Goal: Information Seeking & Learning: Learn about a topic

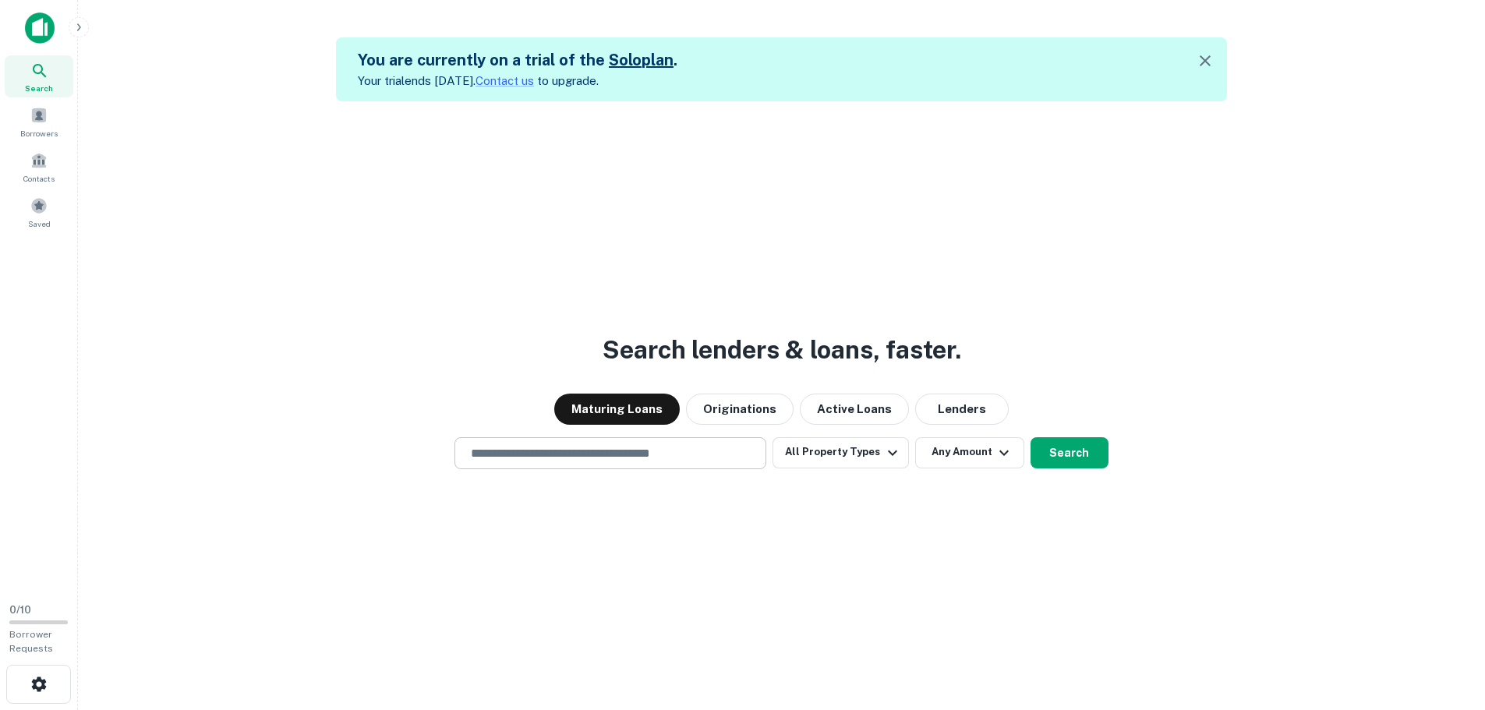
click at [604, 455] on input "text" at bounding box center [611, 453] width 298 height 18
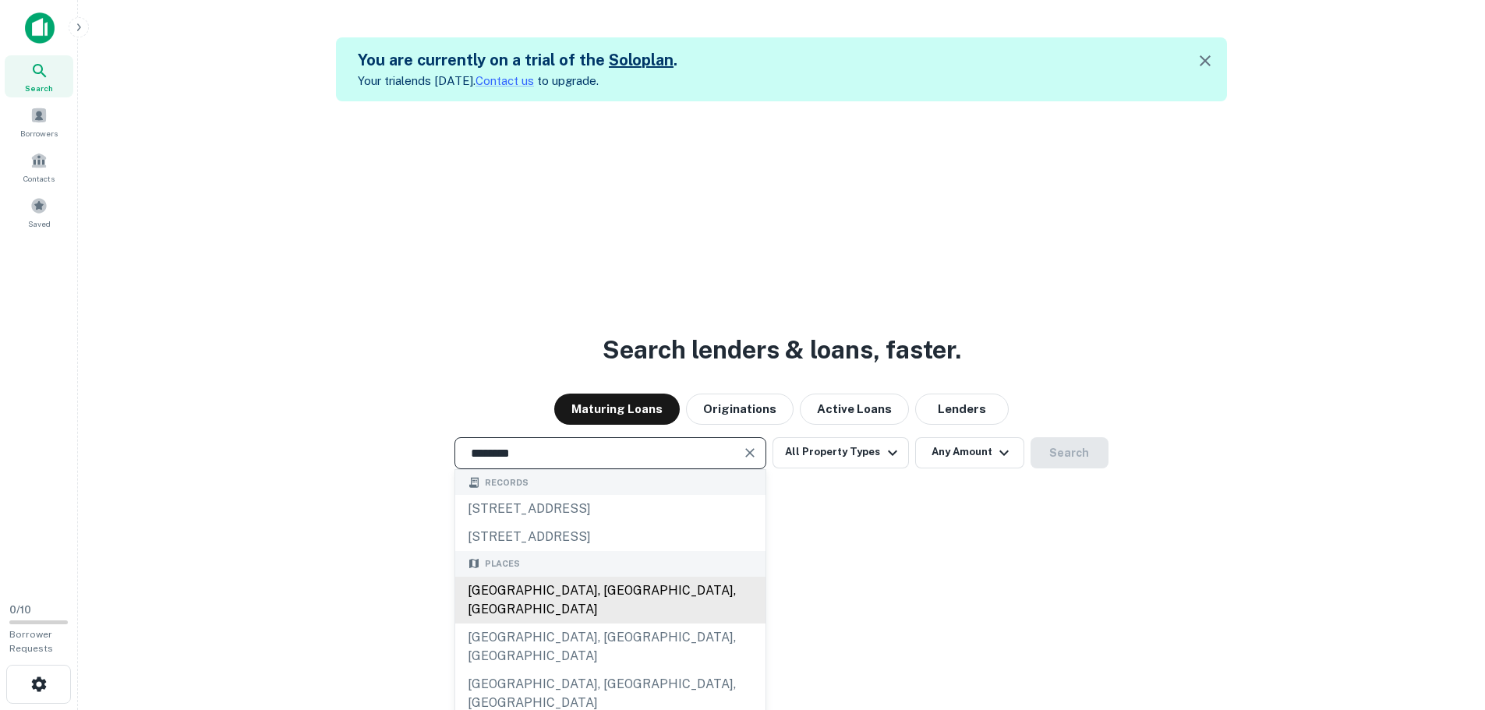
click at [540, 582] on div "Boston, MA, USA" at bounding box center [610, 600] width 310 height 47
type input "**********"
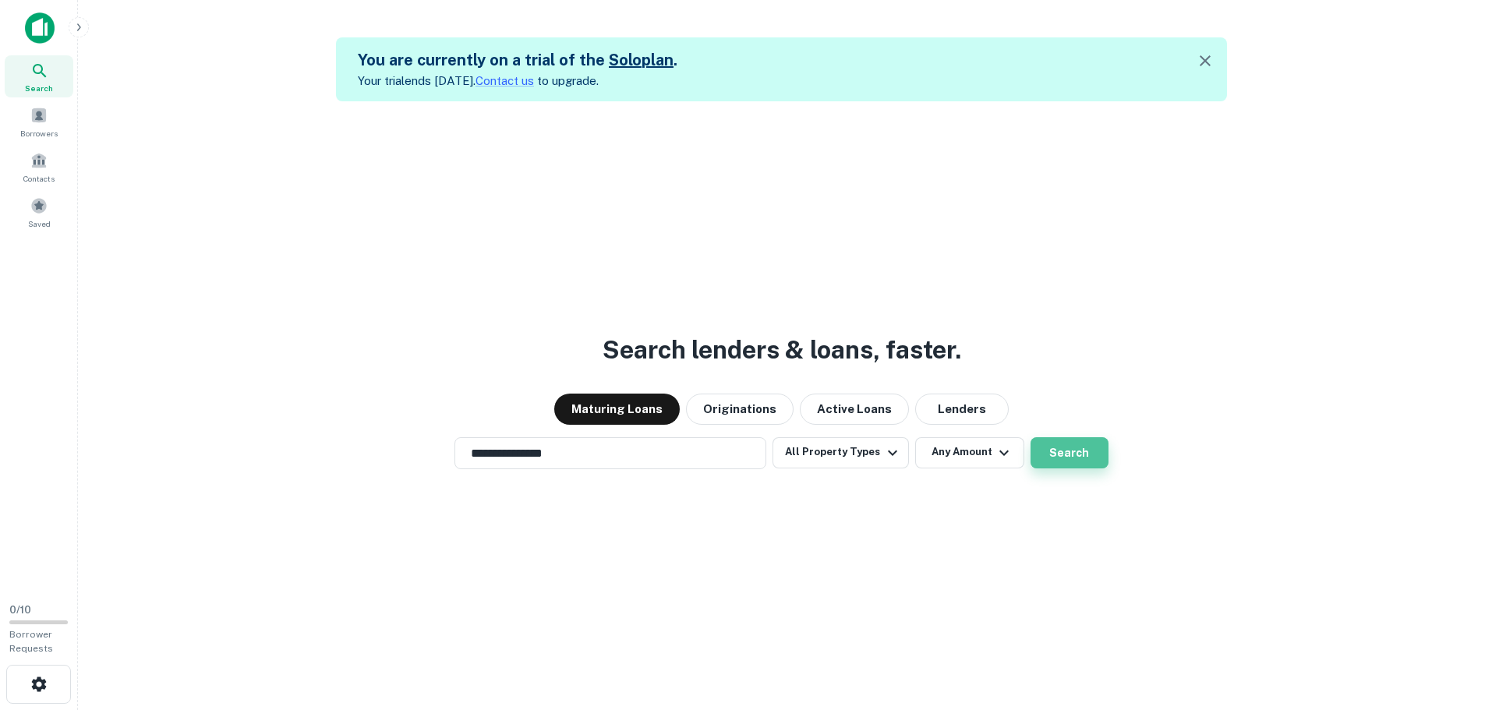
click at [1053, 441] on button "Search" at bounding box center [1070, 452] width 78 height 31
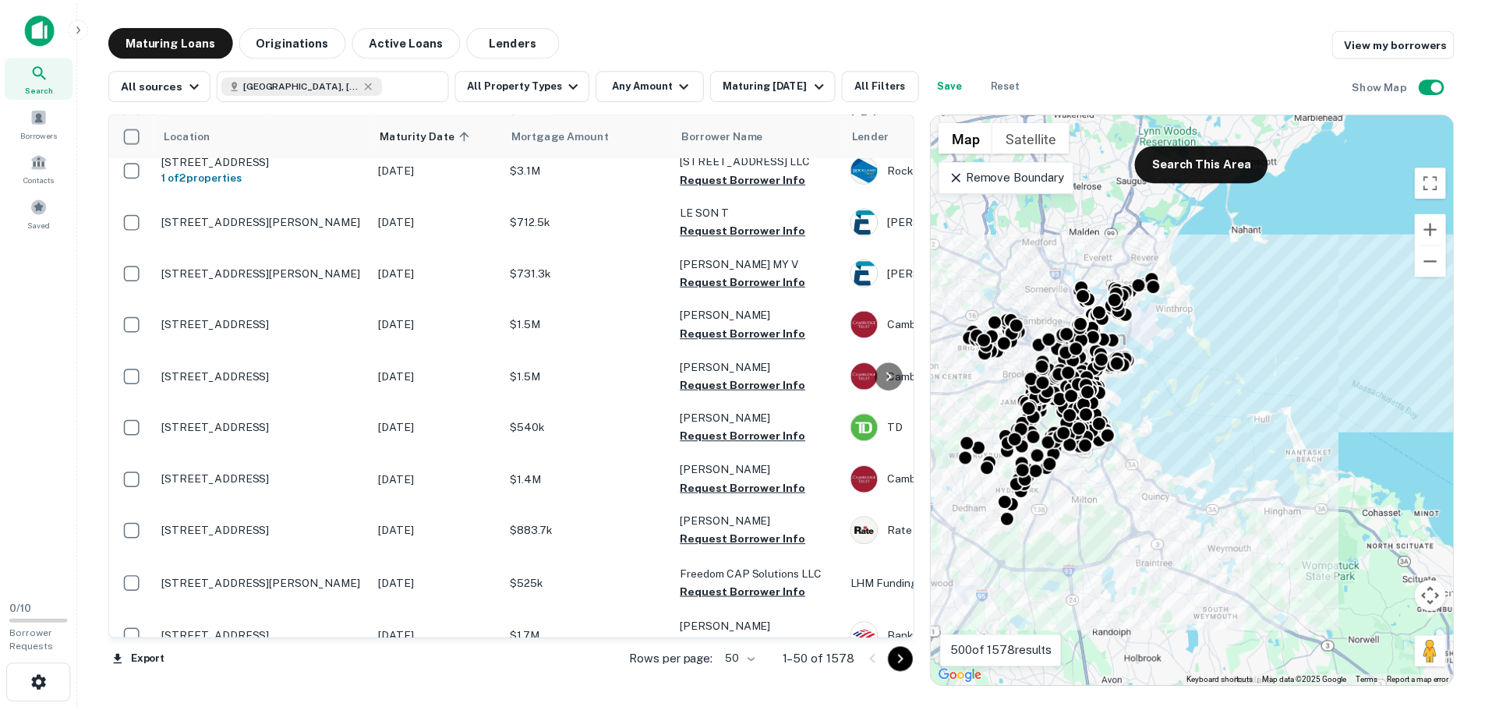
scroll to position [1092, 0]
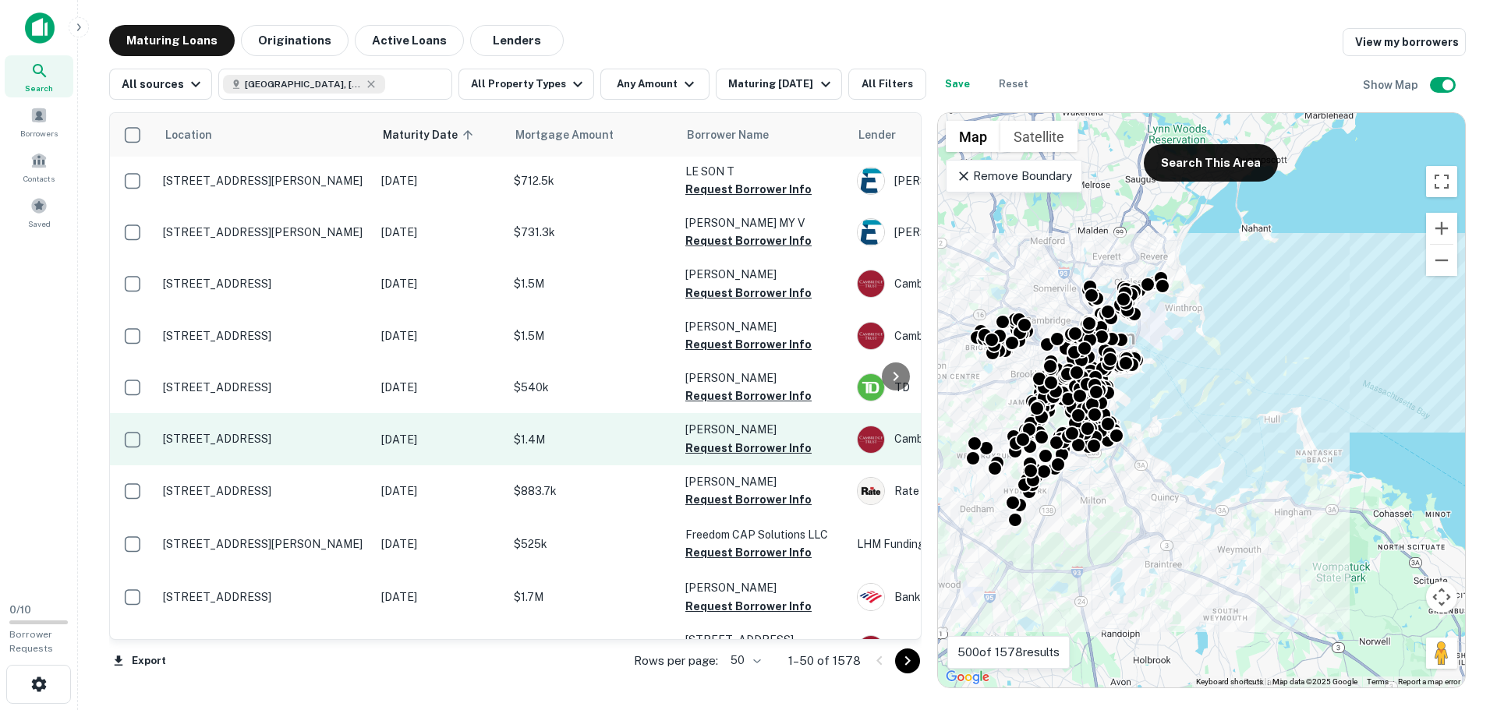
click at [253, 446] on p "218-220 Jamaicaway Jamaica Plain, MA02130" at bounding box center [264, 439] width 203 height 14
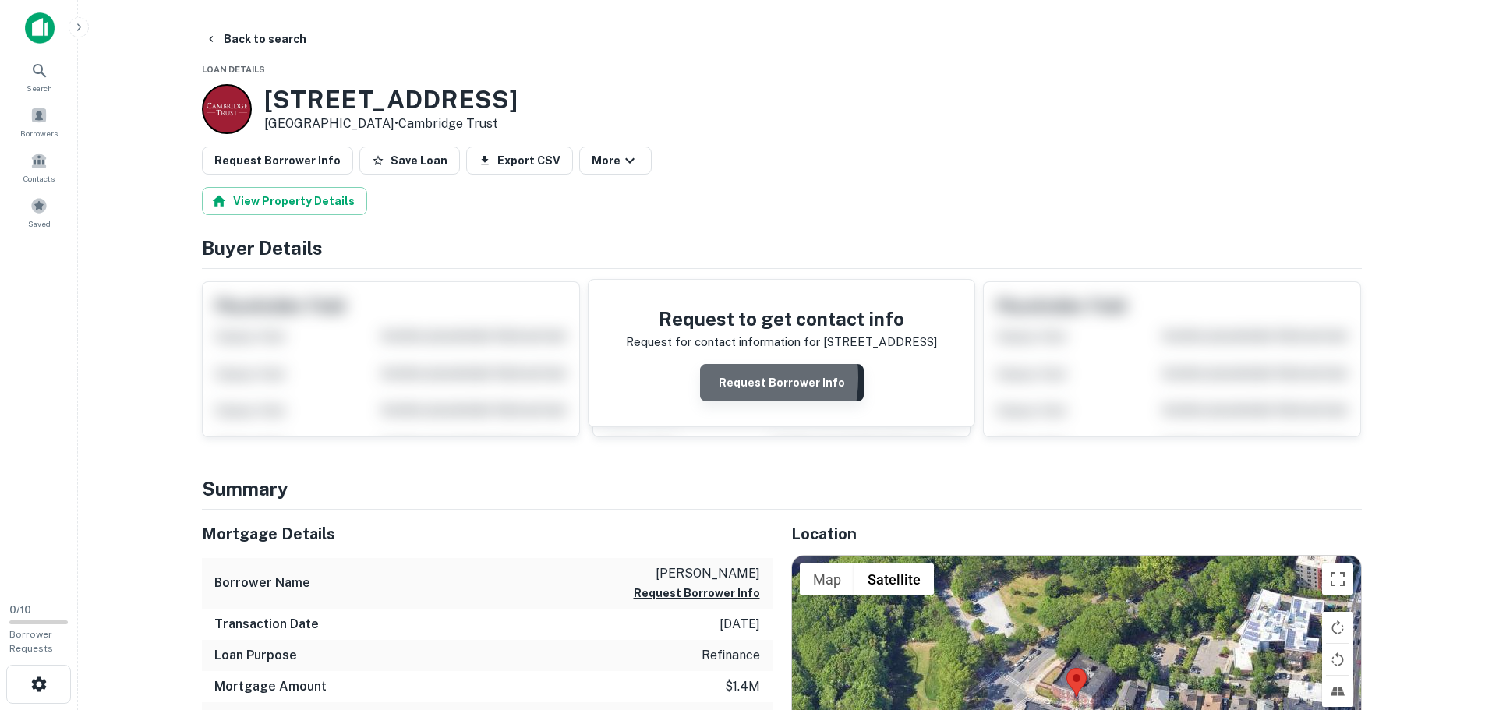
click at [712, 377] on button "Request Borrower Info" at bounding box center [782, 382] width 164 height 37
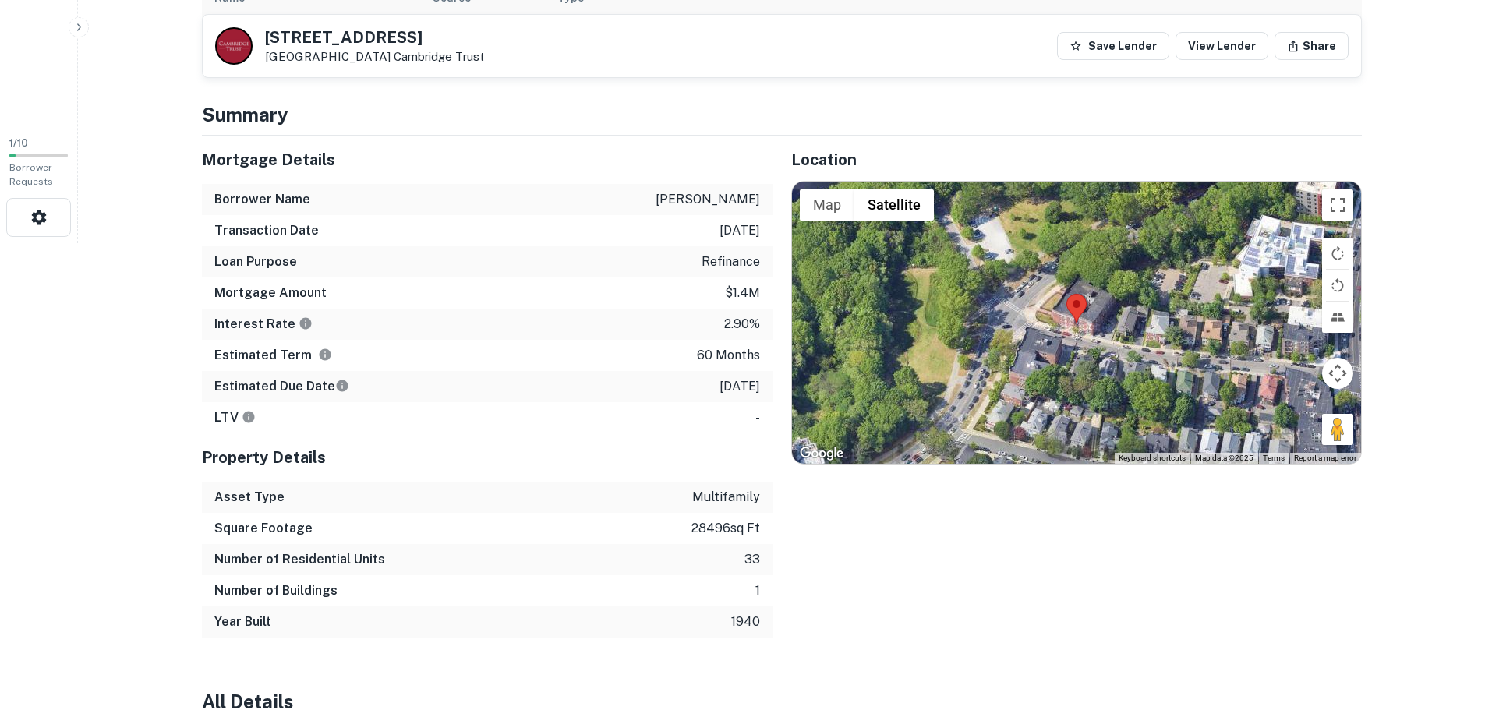
scroll to position [468, 0]
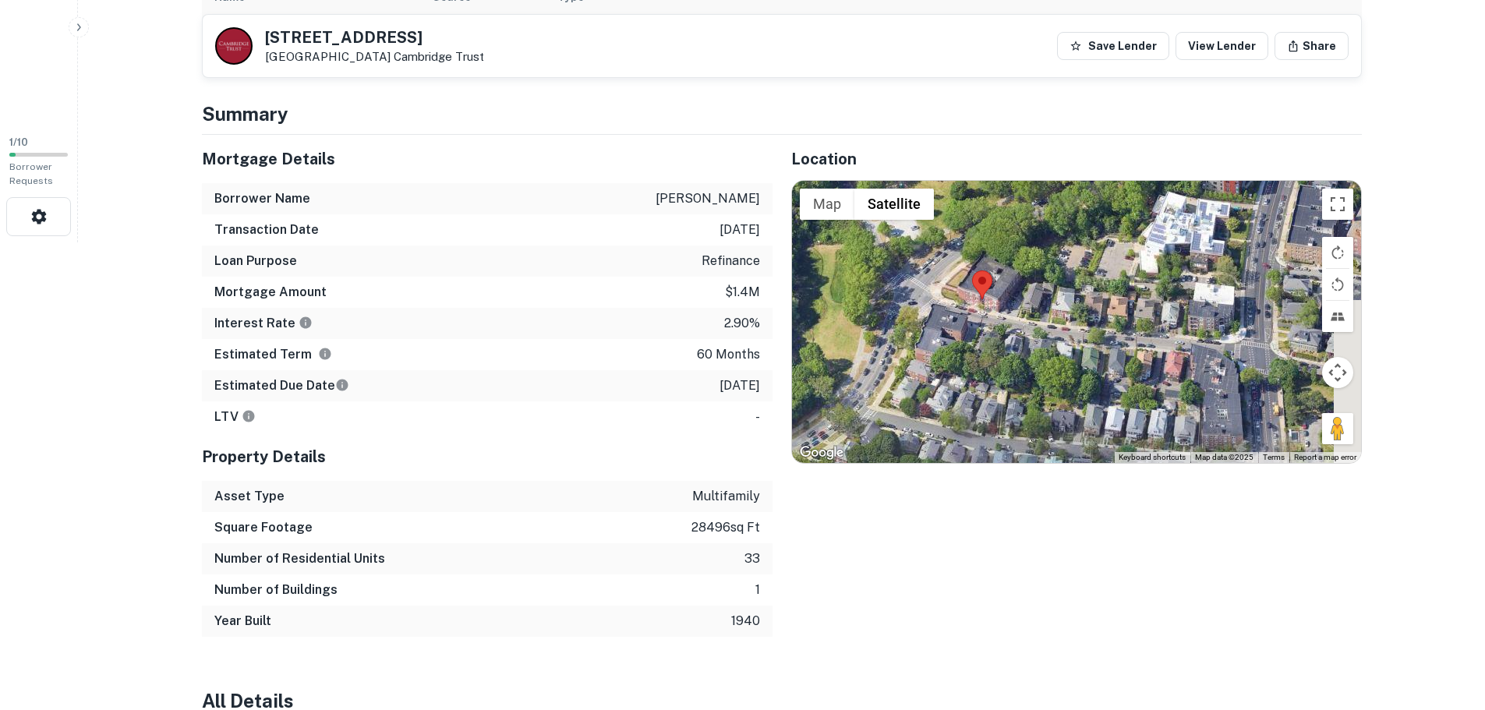
drag, startPoint x: 1057, startPoint y: 381, endPoint x: 1032, endPoint y: 375, distance: 25.7
click at [1032, 375] on div at bounding box center [1076, 322] width 569 height 282
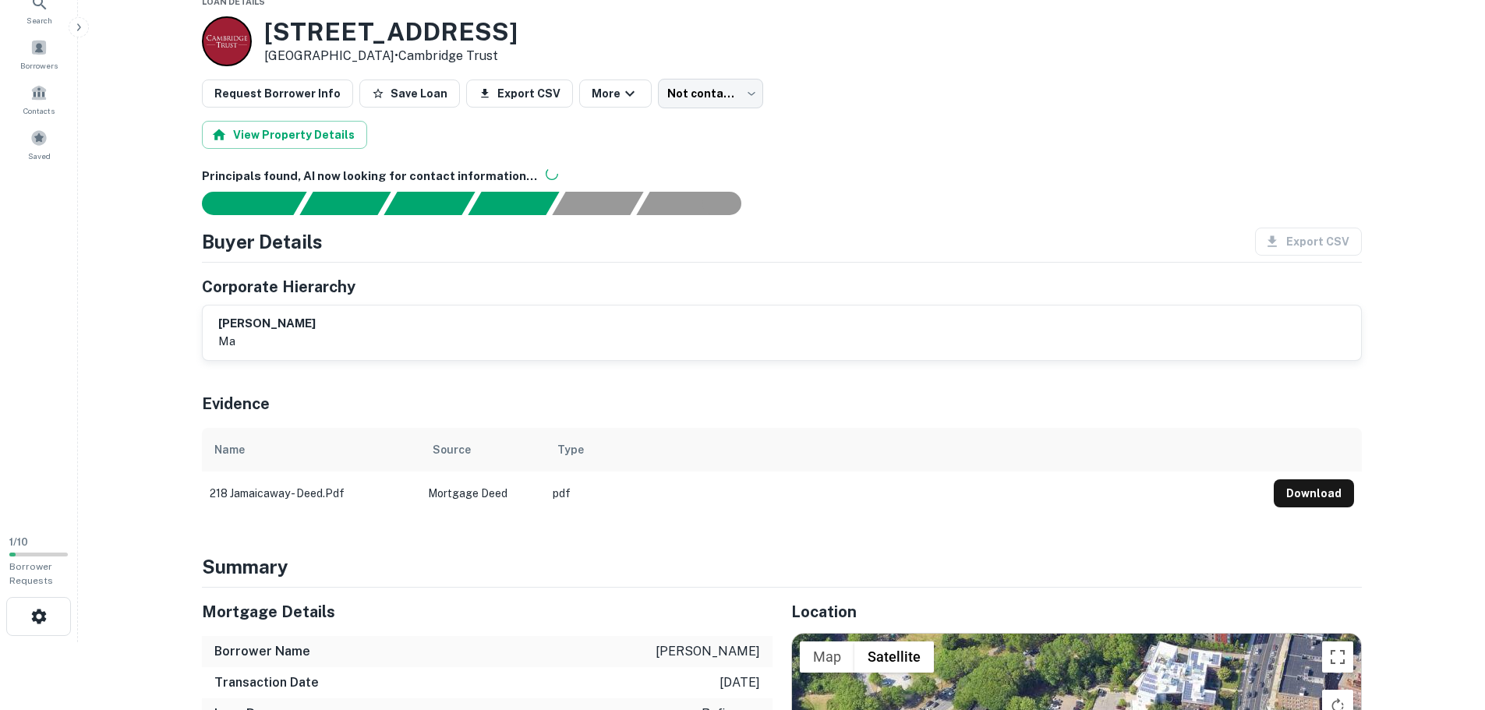
scroll to position [156, 0]
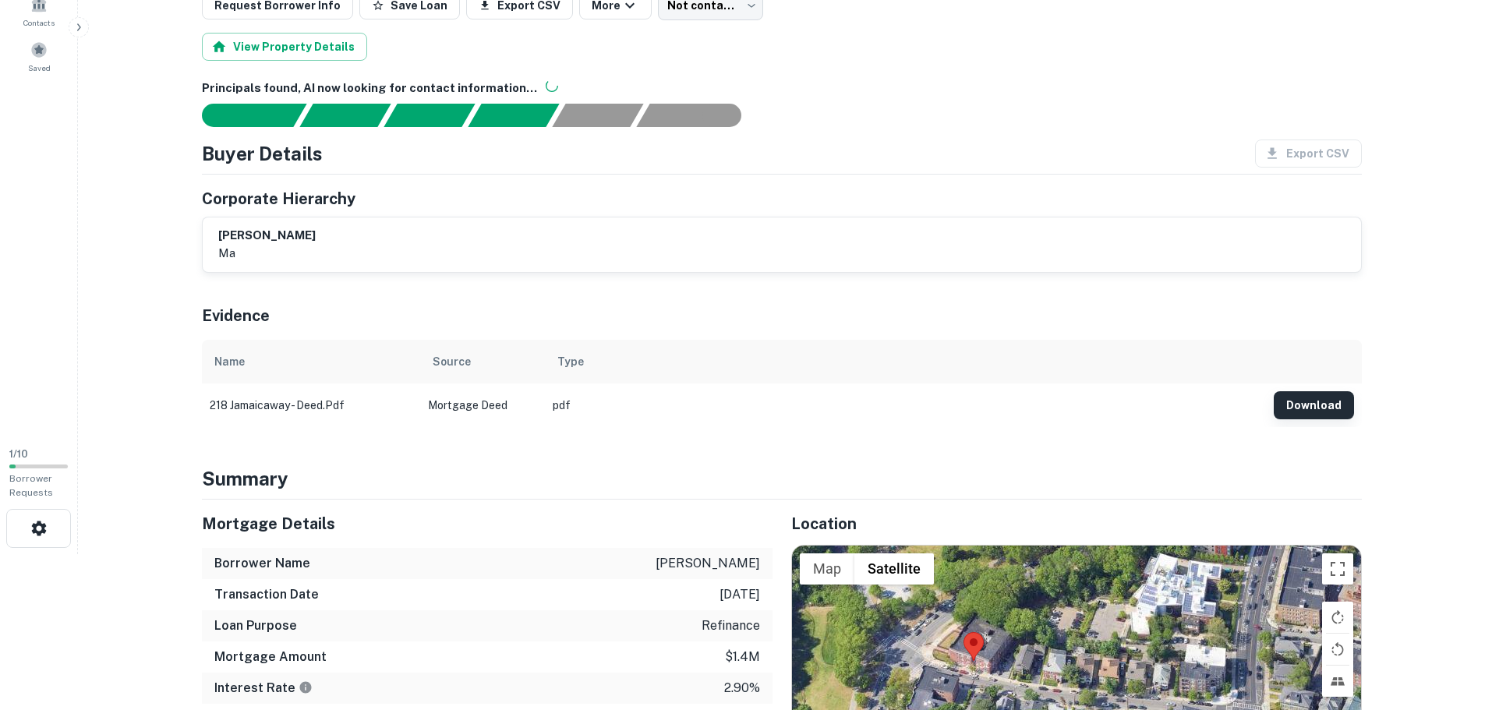
click at [1318, 409] on button "Download" at bounding box center [1314, 405] width 80 height 28
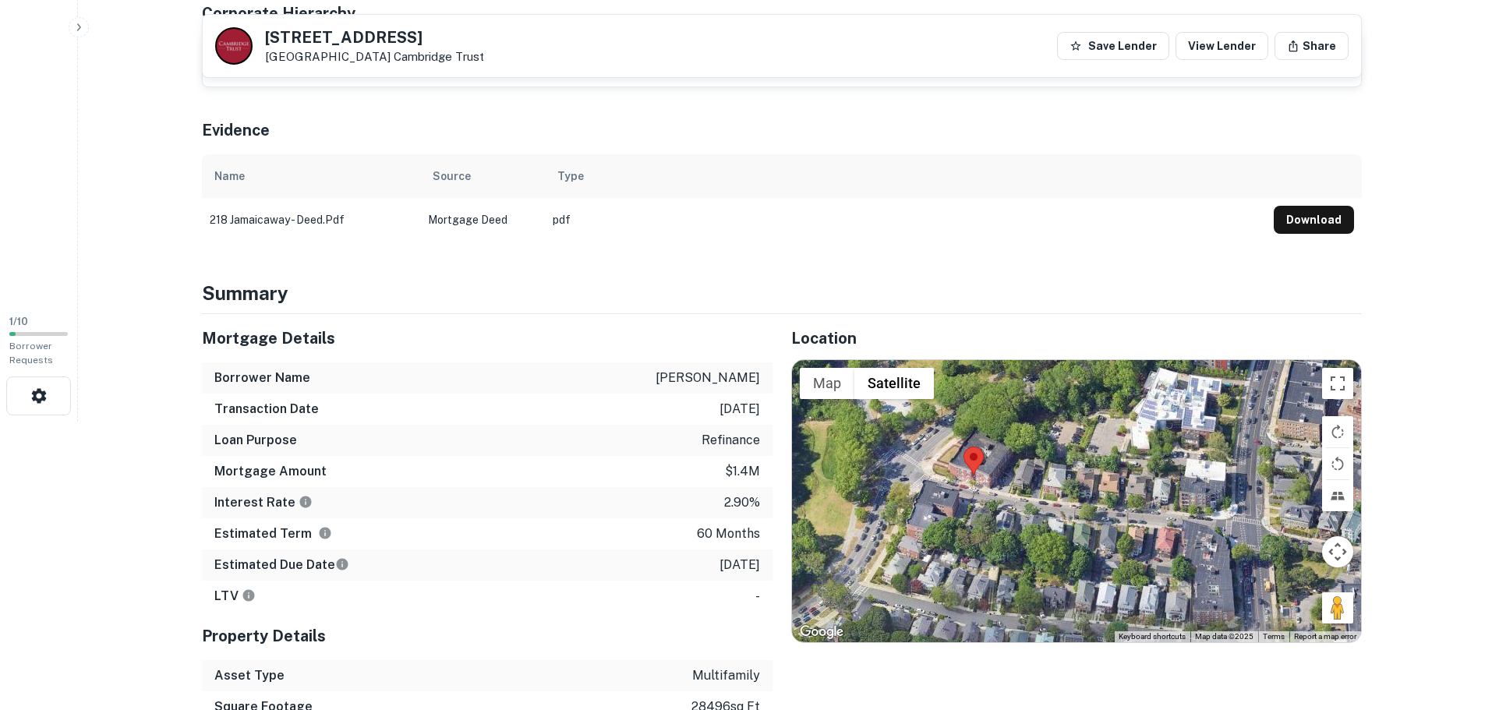
scroll to position [468, 0]
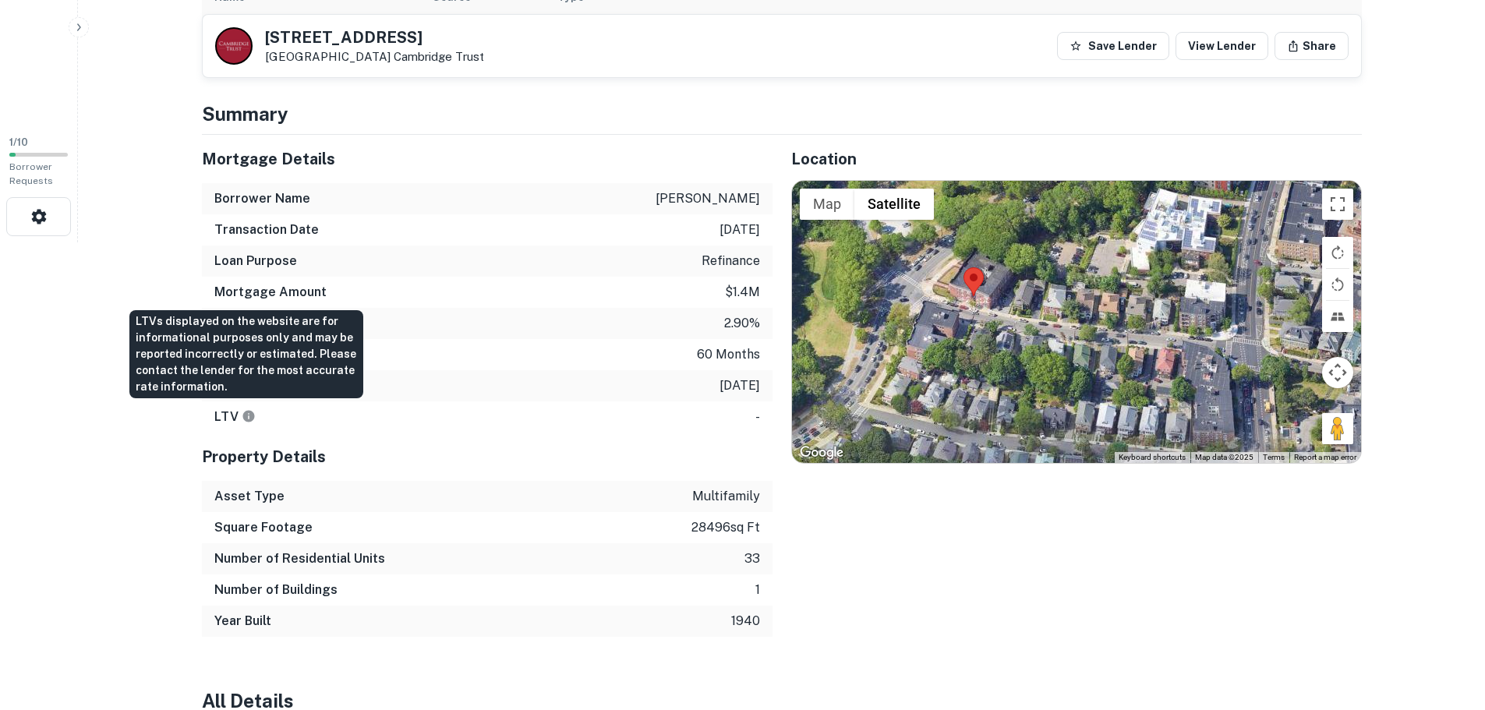
click at [245, 414] on icon "LTVs displayed on the website are for informational purposes only and may be re…" at bounding box center [248, 416] width 12 height 12
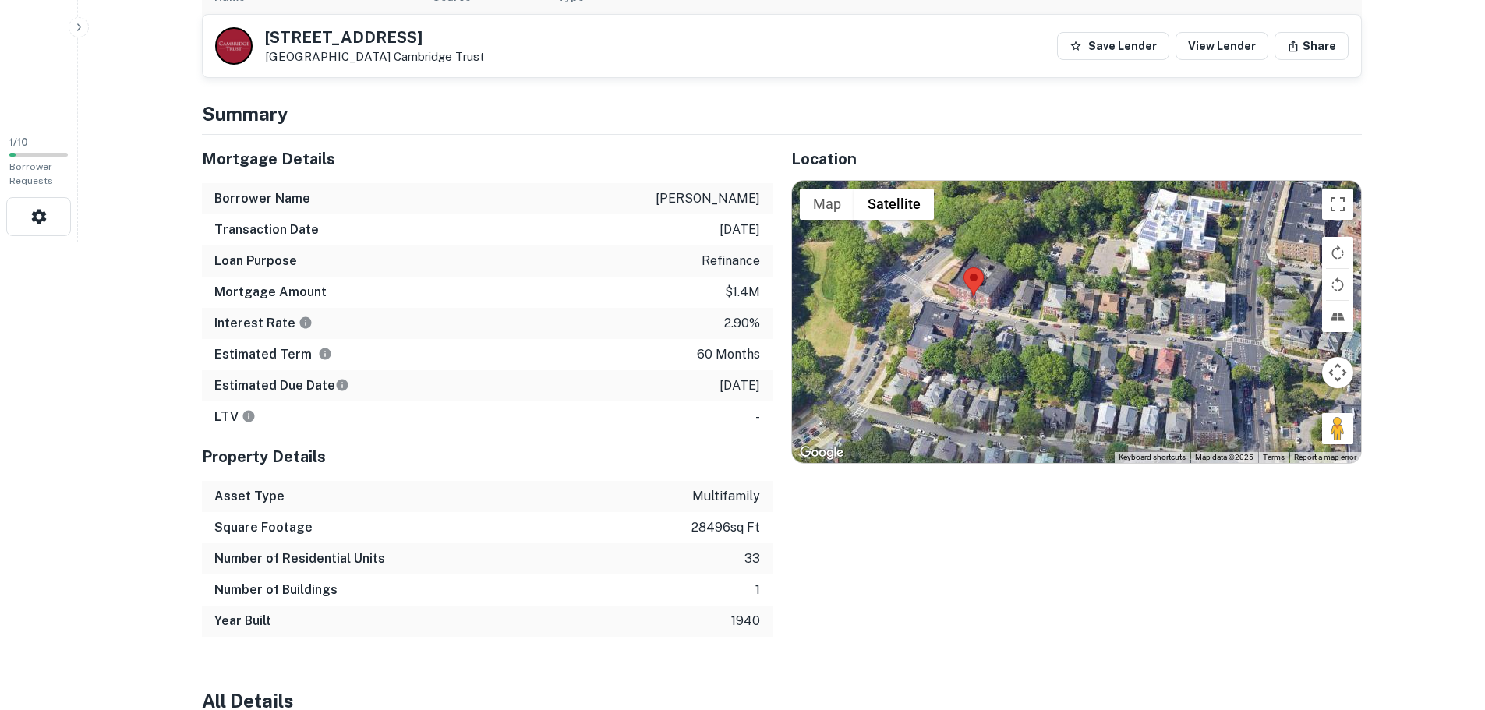
click at [354, 407] on div "LTV -" at bounding box center [487, 417] width 571 height 31
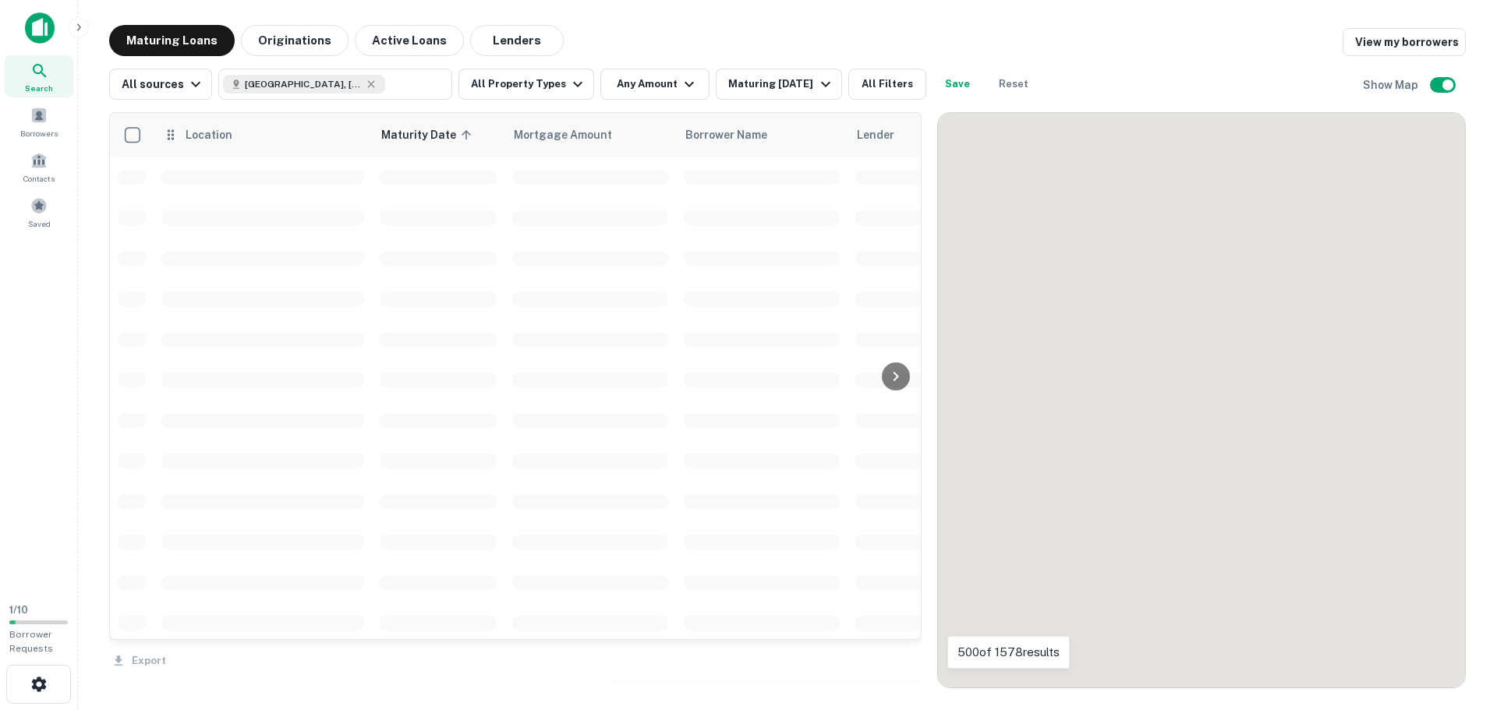
scroll to position [1092, 0]
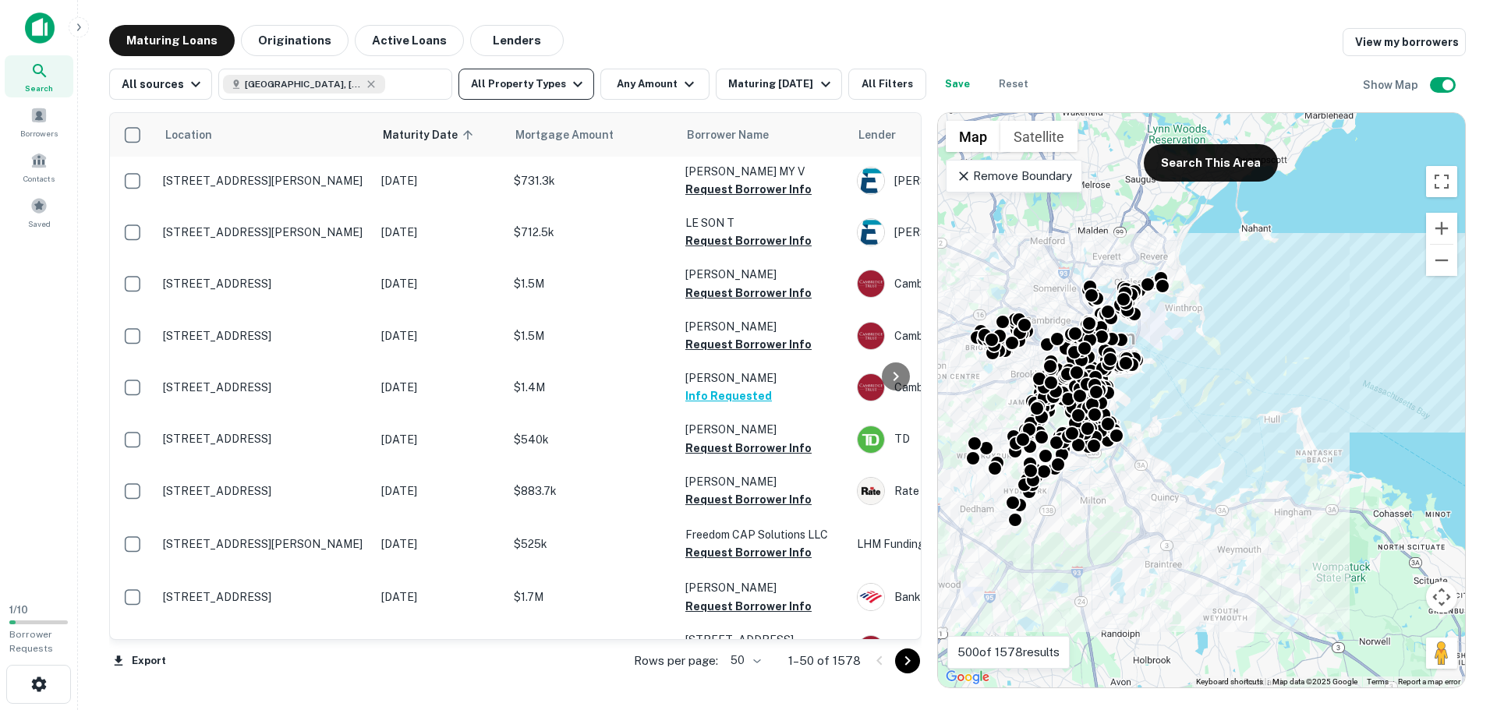
click at [580, 90] on button "All Property Types" at bounding box center [526, 84] width 136 height 31
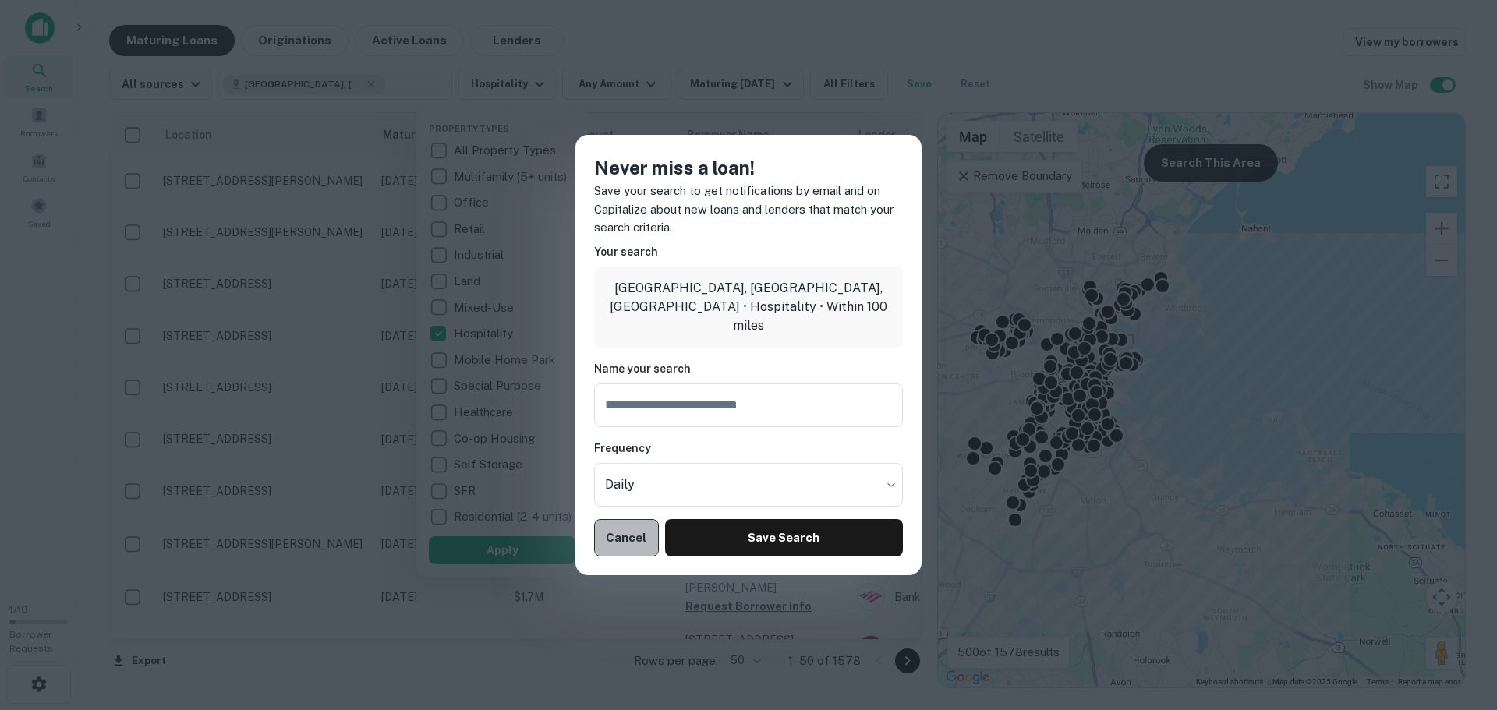
click at [639, 528] on button "Cancel" at bounding box center [626, 537] width 65 height 37
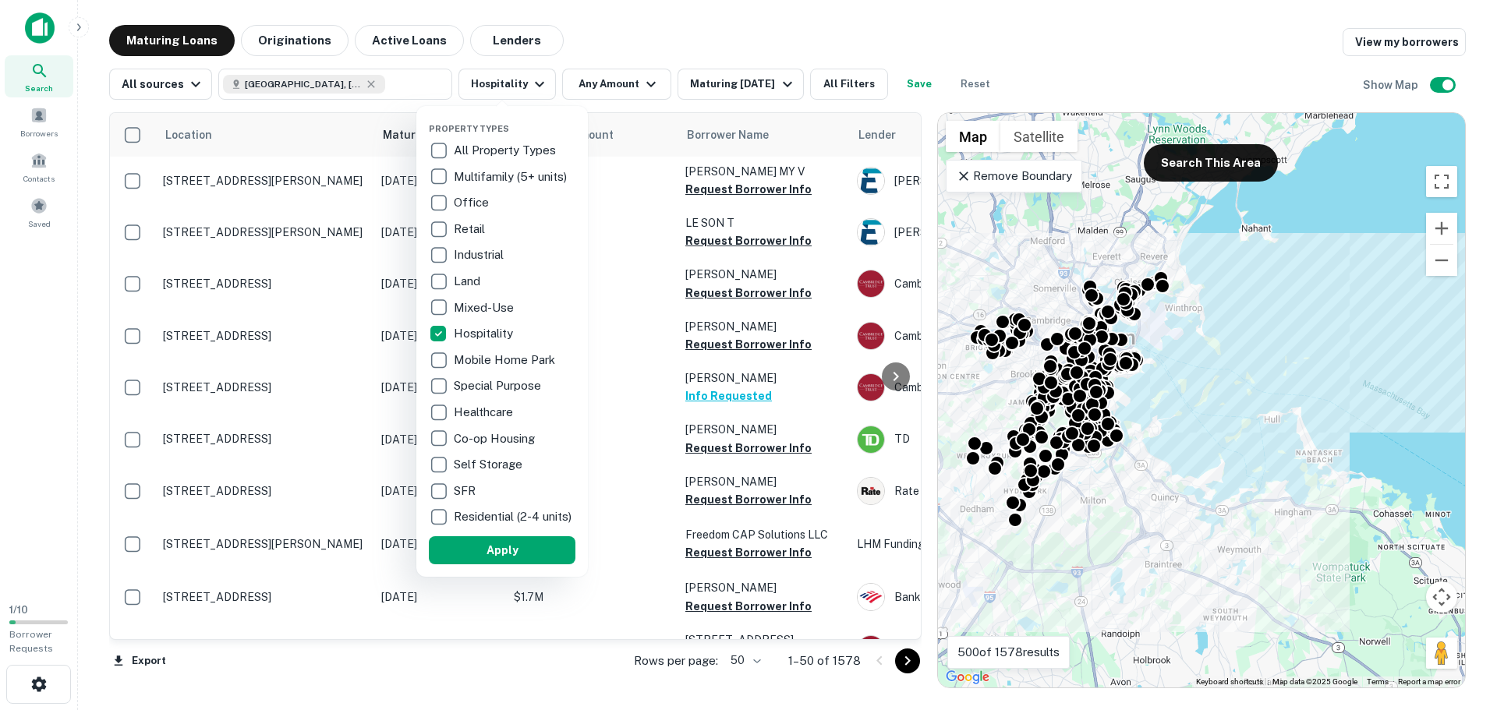
click at [1205, 153] on div at bounding box center [748, 355] width 1497 height 710
click at [1207, 168] on div at bounding box center [748, 355] width 1497 height 710
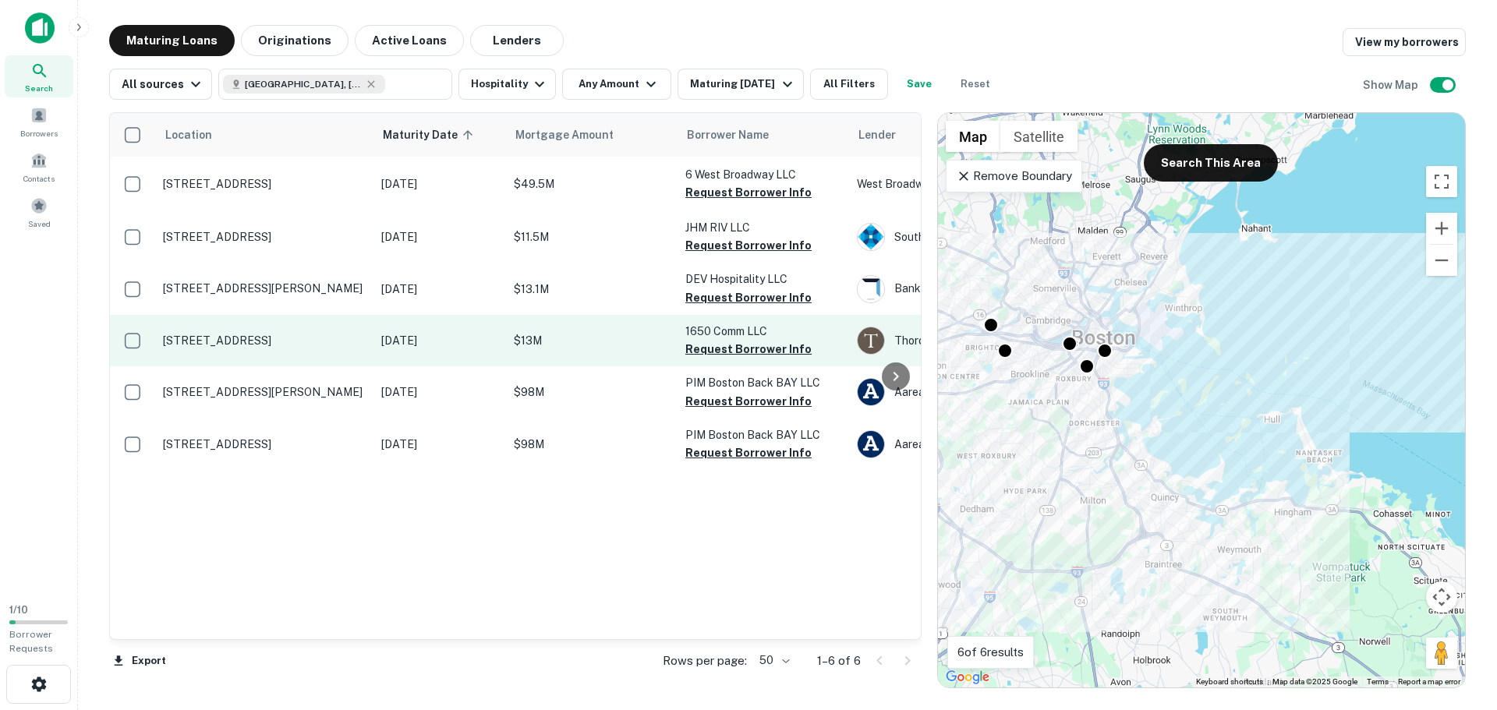
click at [285, 347] on p "40 Mount Hood Rd Brighton, MA02135" at bounding box center [264, 341] width 203 height 14
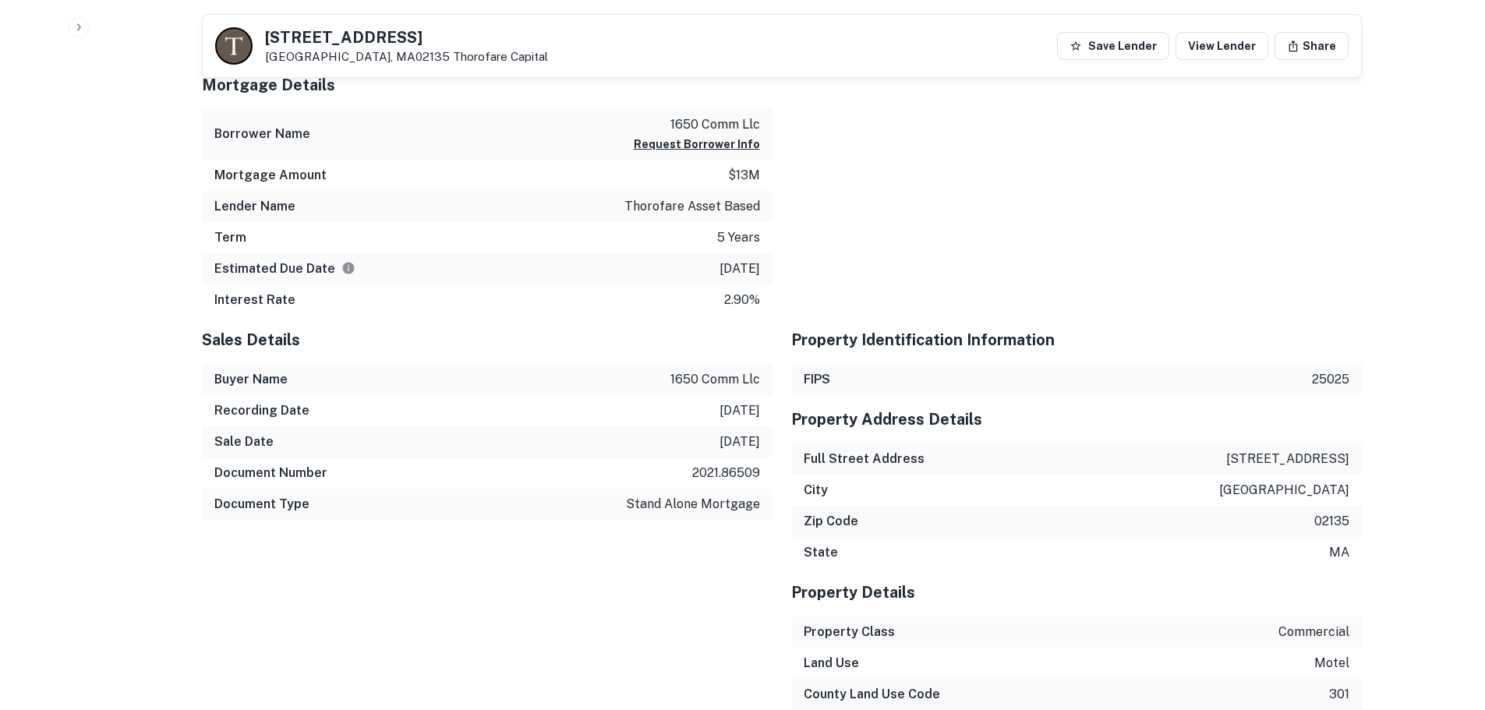
scroll to position [1092, 0]
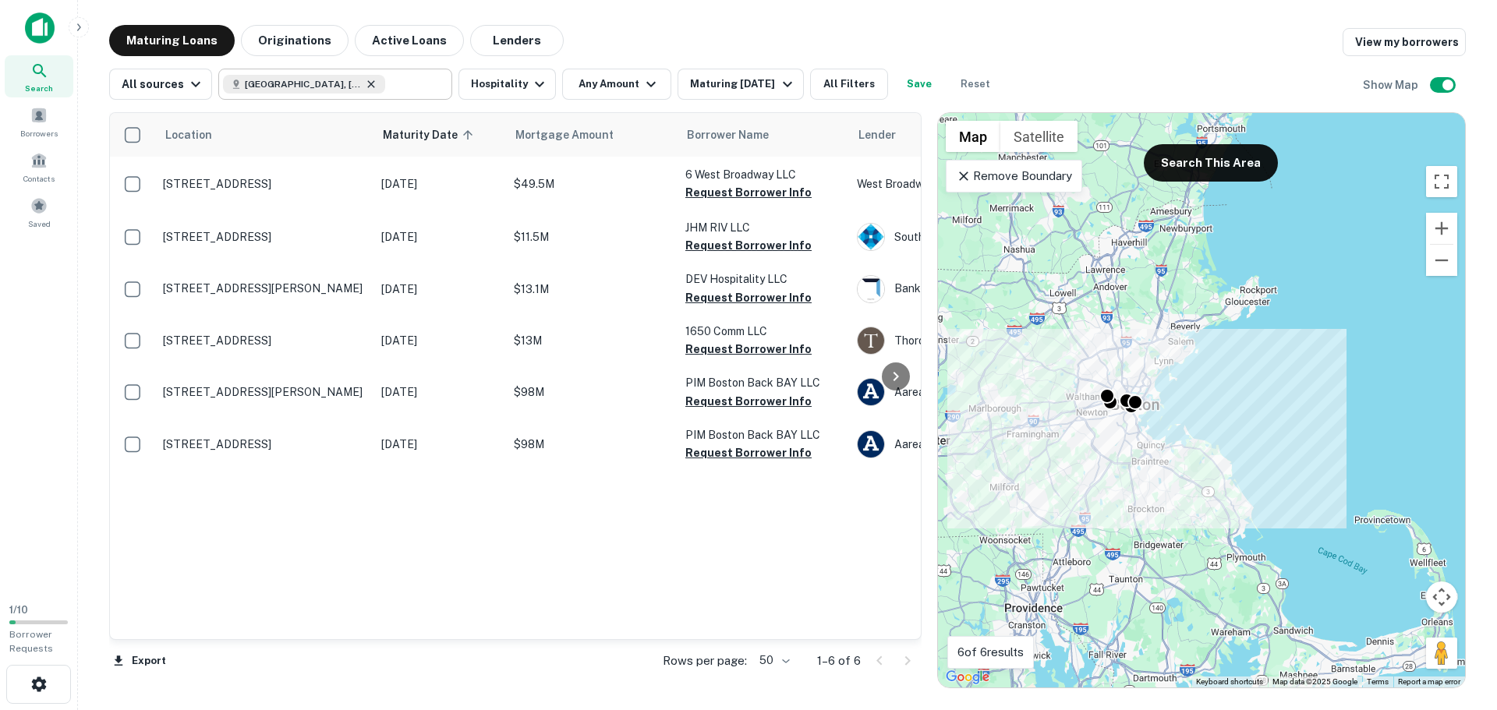
click at [365, 83] on icon at bounding box center [371, 84] width 12 height 12
type input "**********"
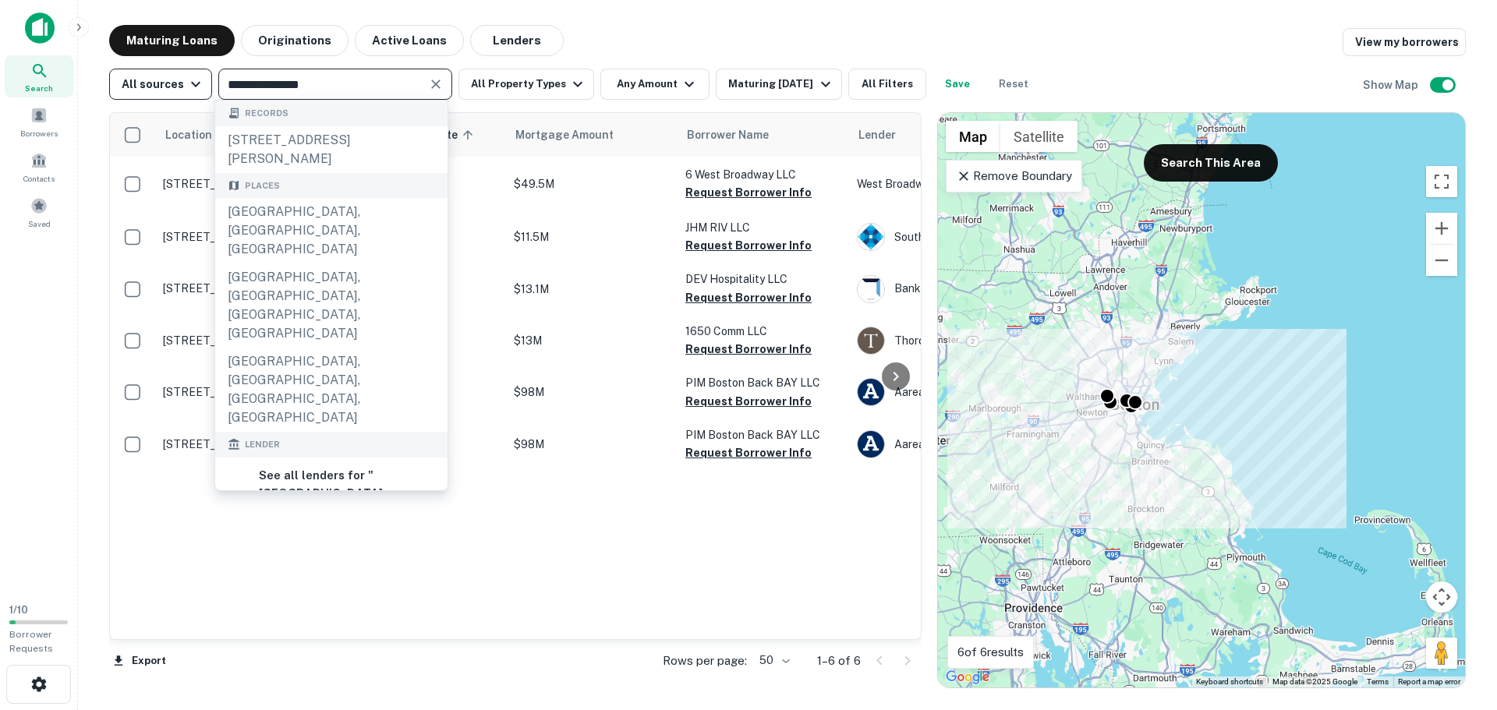
drag, startPoint x: 339, startPoint y: 83, endPoint x: 172, endPoint y: 80, distance: 167.7
click at [175, 79] on div "**********" at bounding box center [573, 84] width 929 height 31
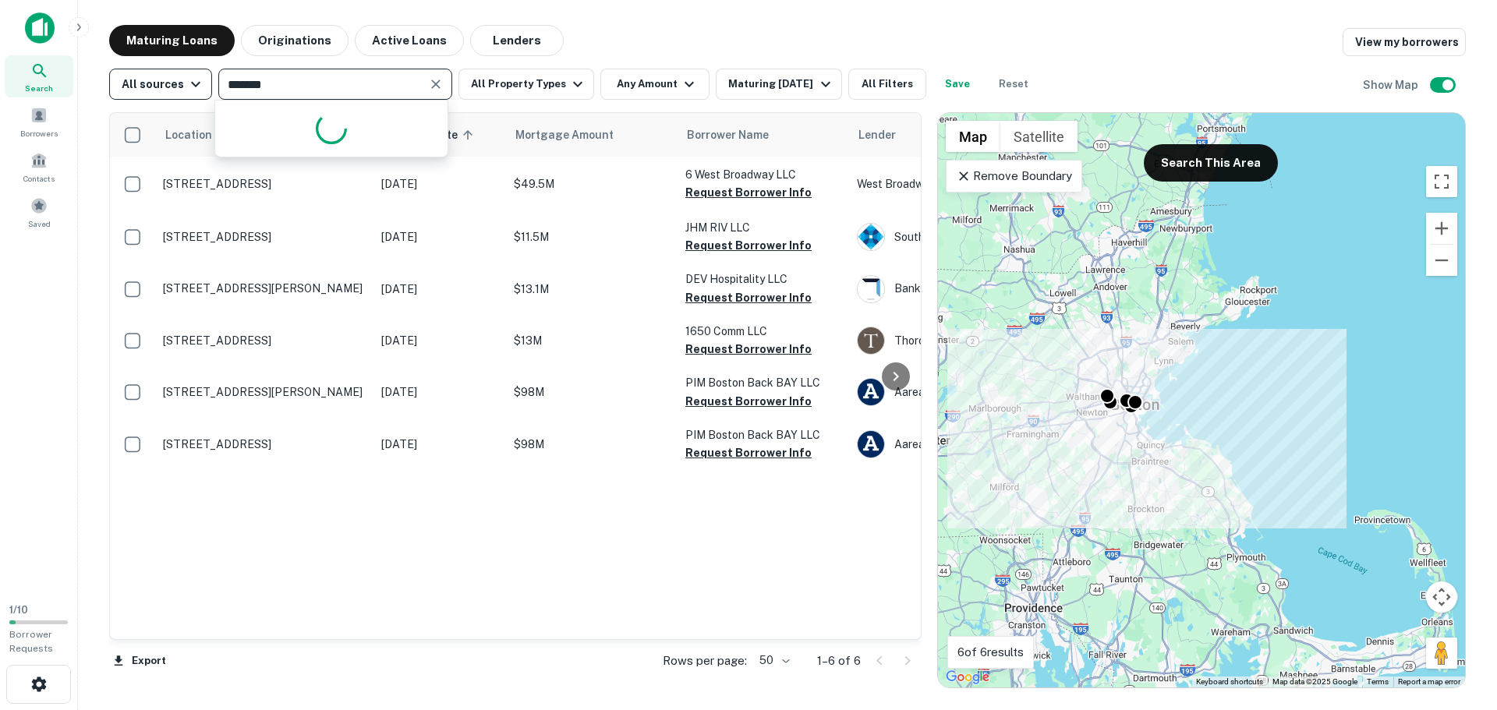
type input "********"
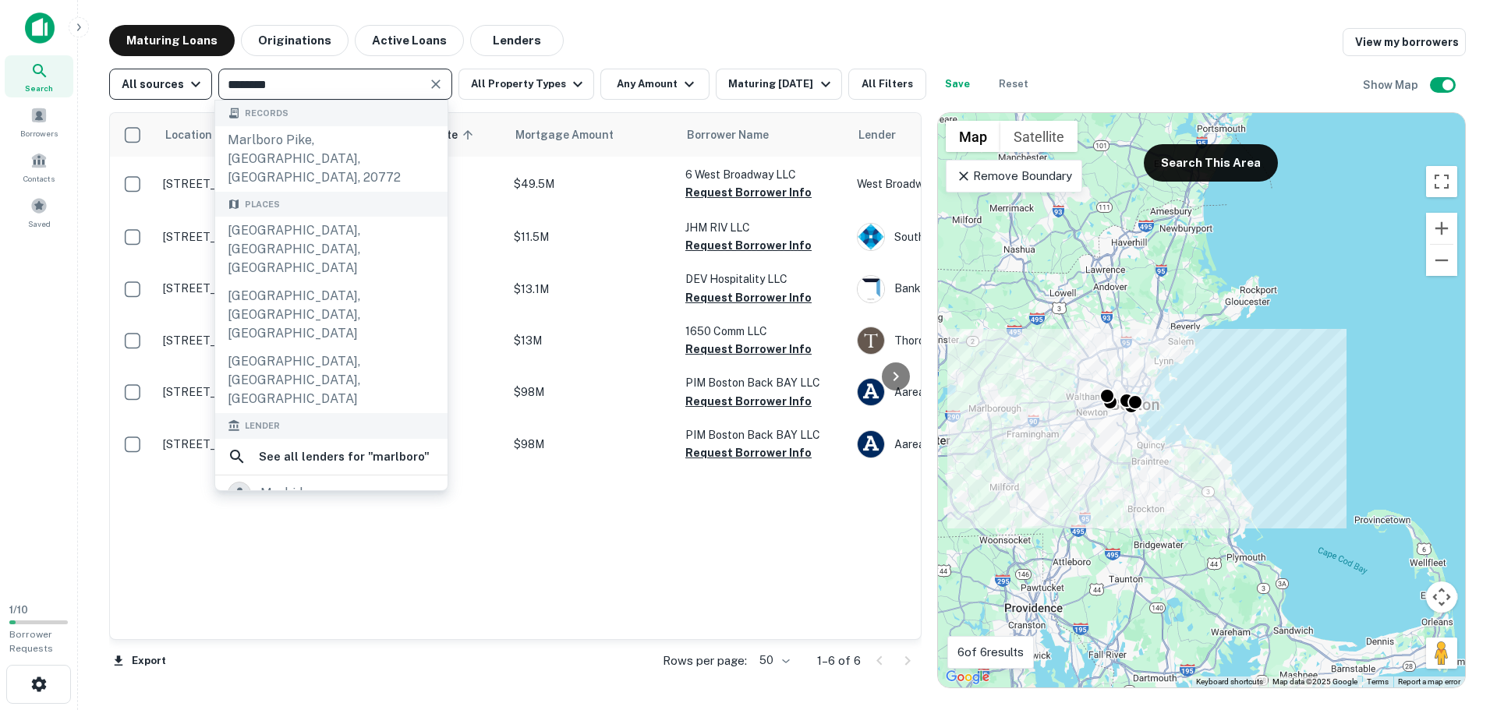
drag, startPoint x: 292, startPoint y: 218, endPoint x: 182, endPoint y: 83, distance: 174.0
click at [292, 217] on div "Marlborough, MA, USA" at bounding box center [331, 249] width 232 height 65
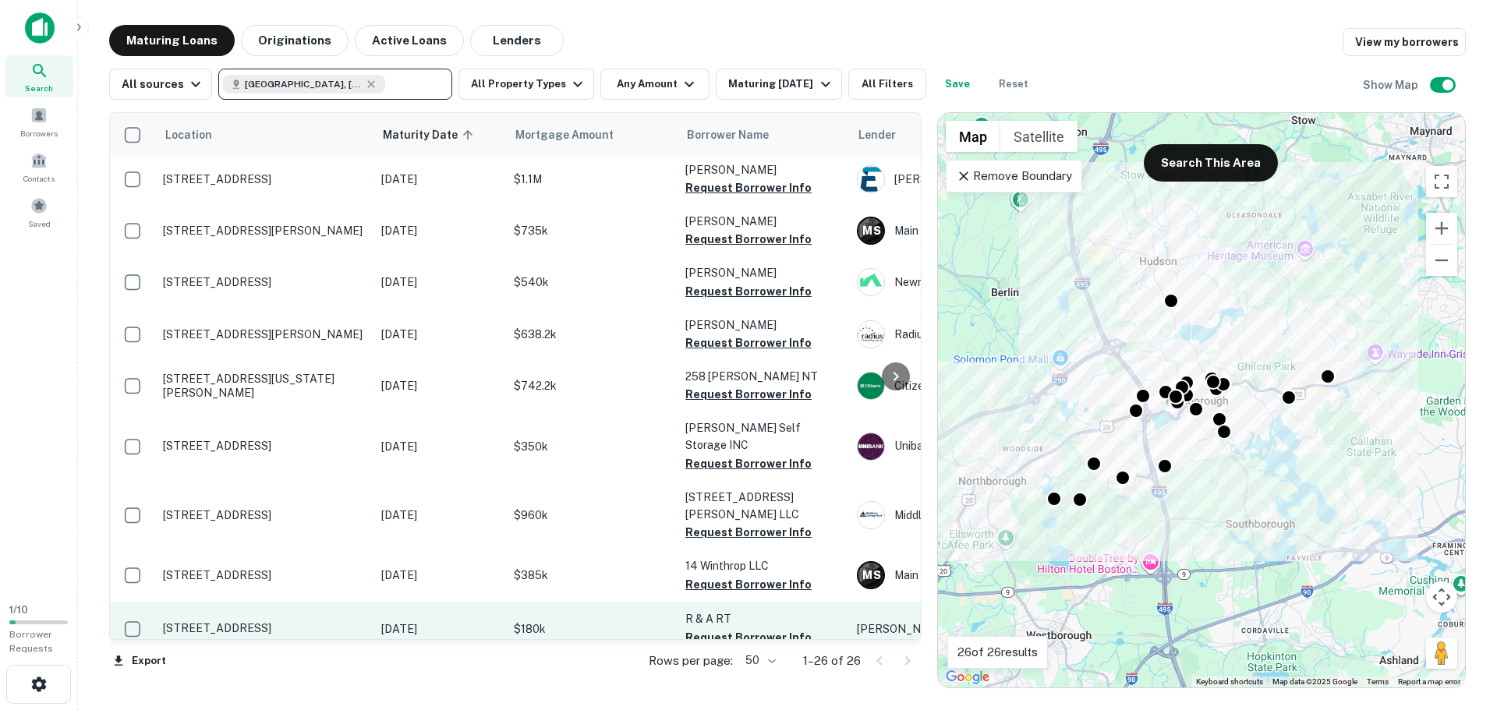
scroll to position [890, 0]
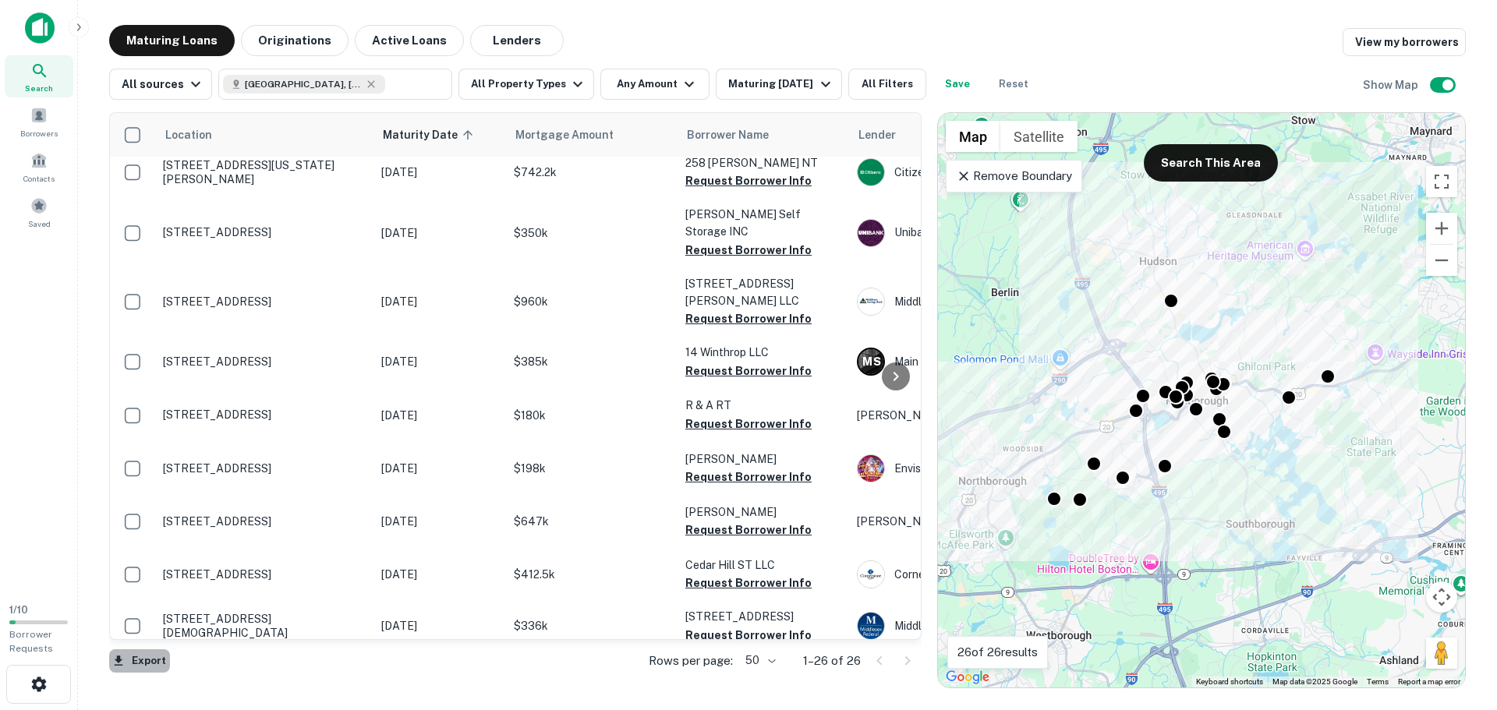
click at [128, 656] on button "Export" at bounding box center [139, 661] width 61 height 23
click at [179, 675] on li "Export as Excel (.xlsx)" at bounding box center [197, 678] width 176 height 28
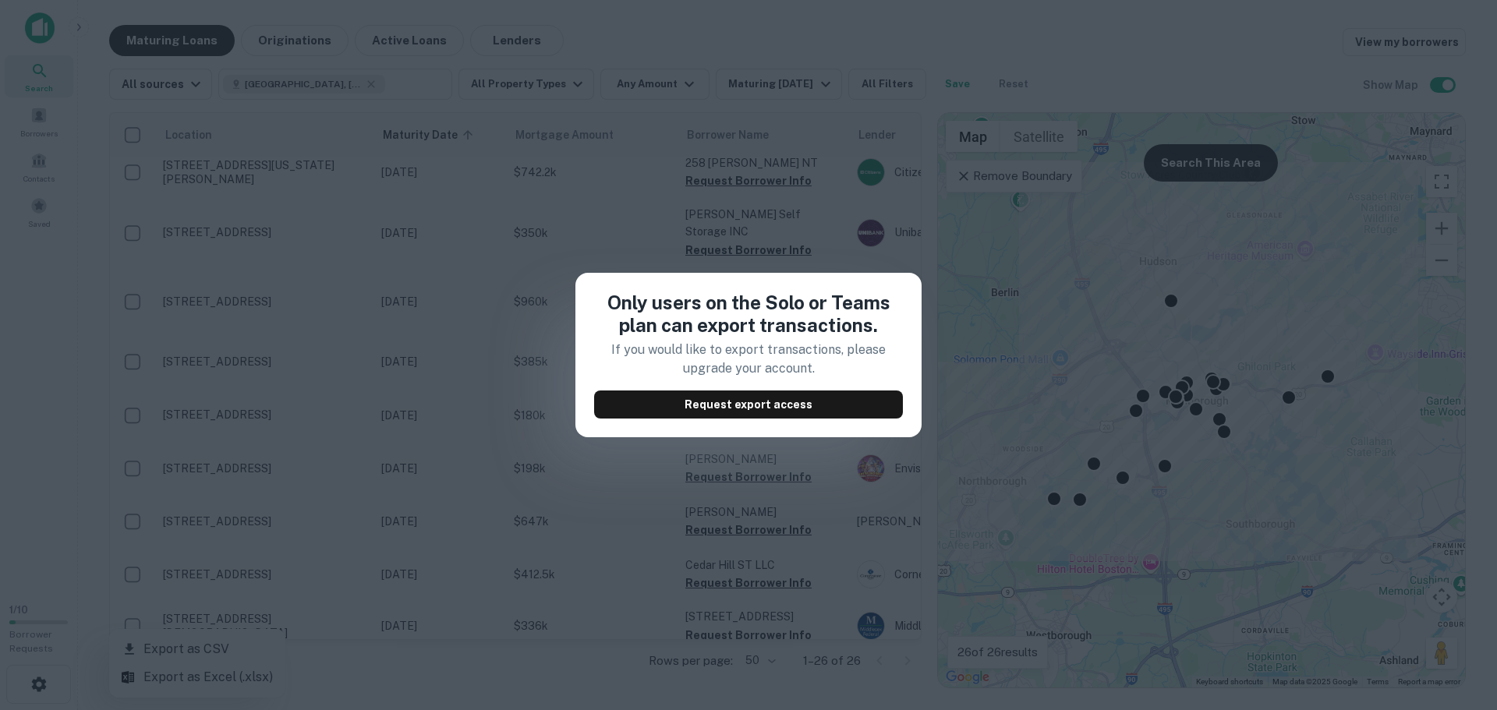
click at [654, 447] on div "Only users on the Solo or Teams plan can export transactions. If you would like…" at bounding box center [748, 355] width 1497 height 710
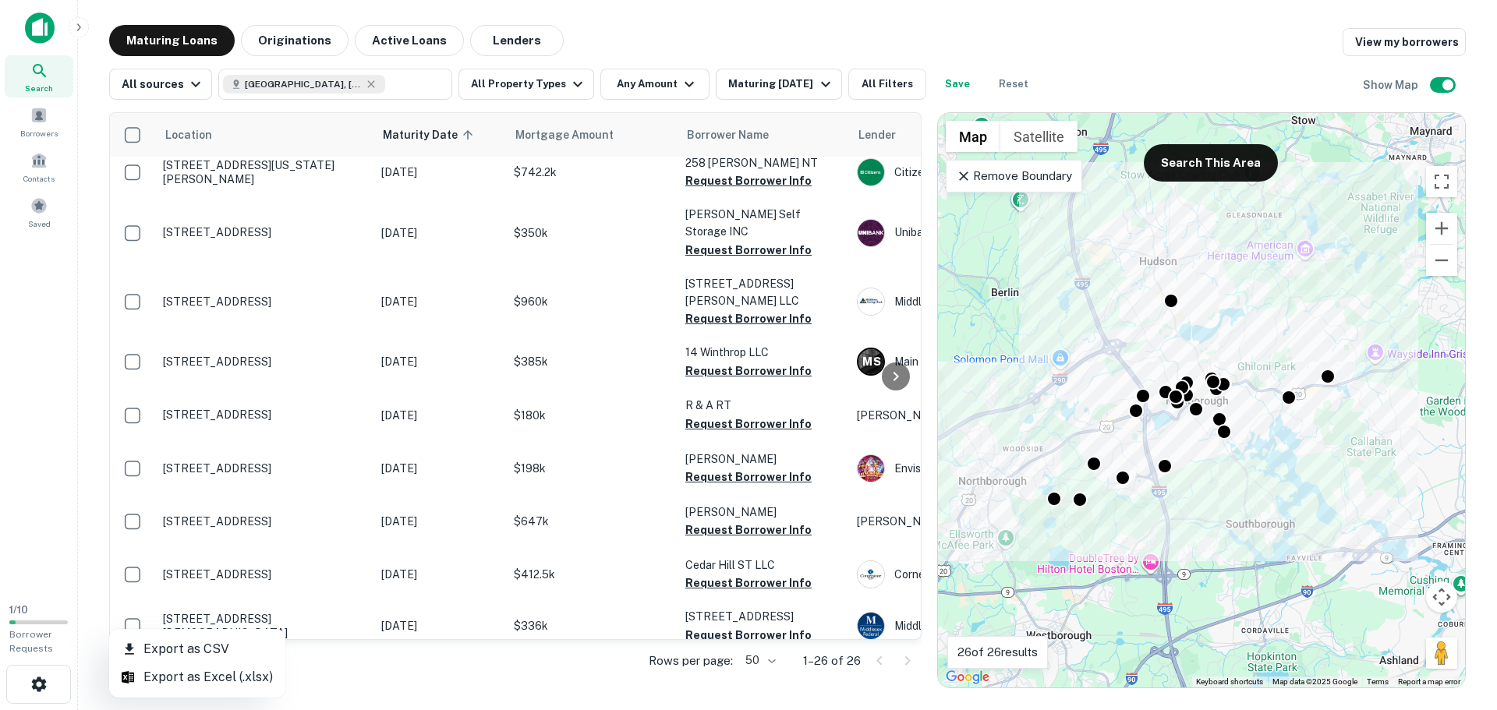
click at [212, 650] on li "Export as CSV" at bounding box center [197, 649] width 176 height 28
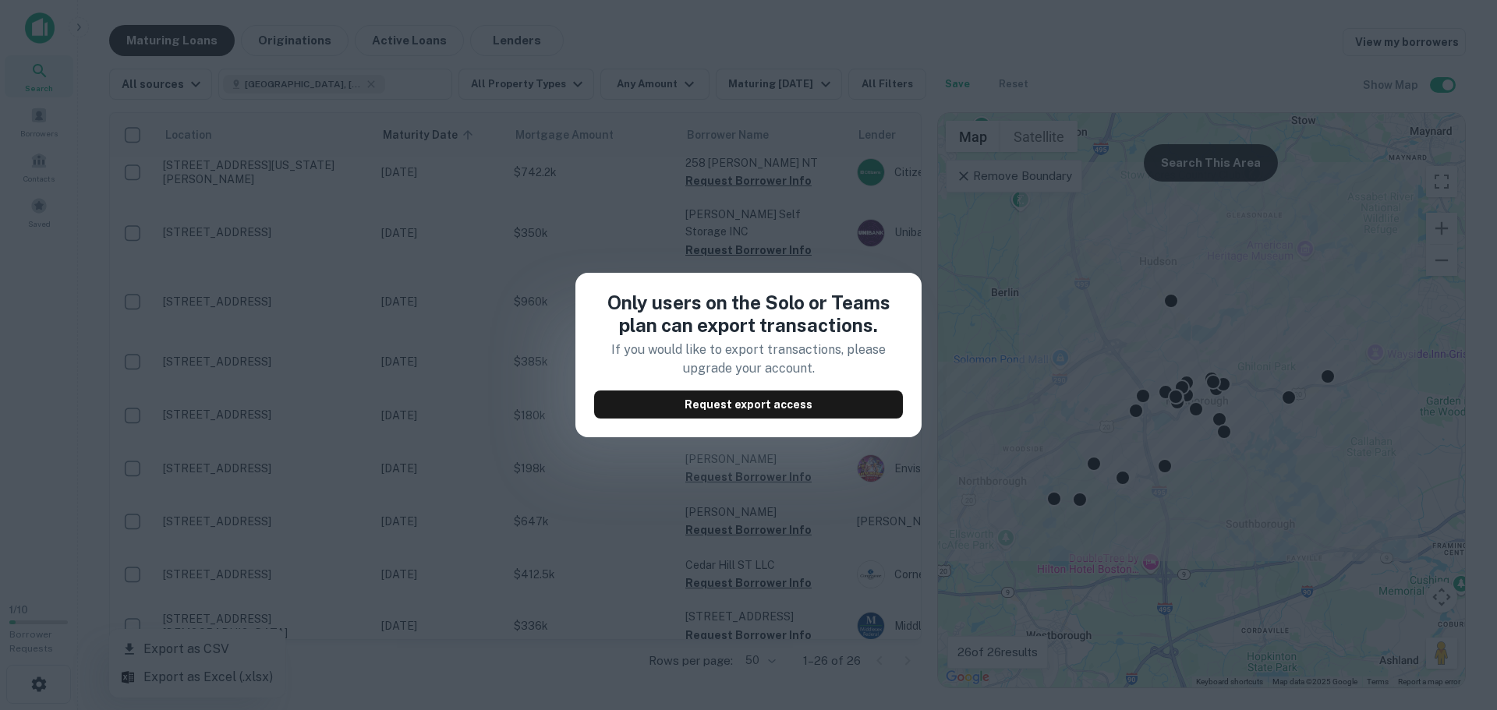
click at [707, 476] on div "Only users on the Solo or Teams plan can export transactions. If you would like…" at bounding box center [748, 355] width 1497 height 710
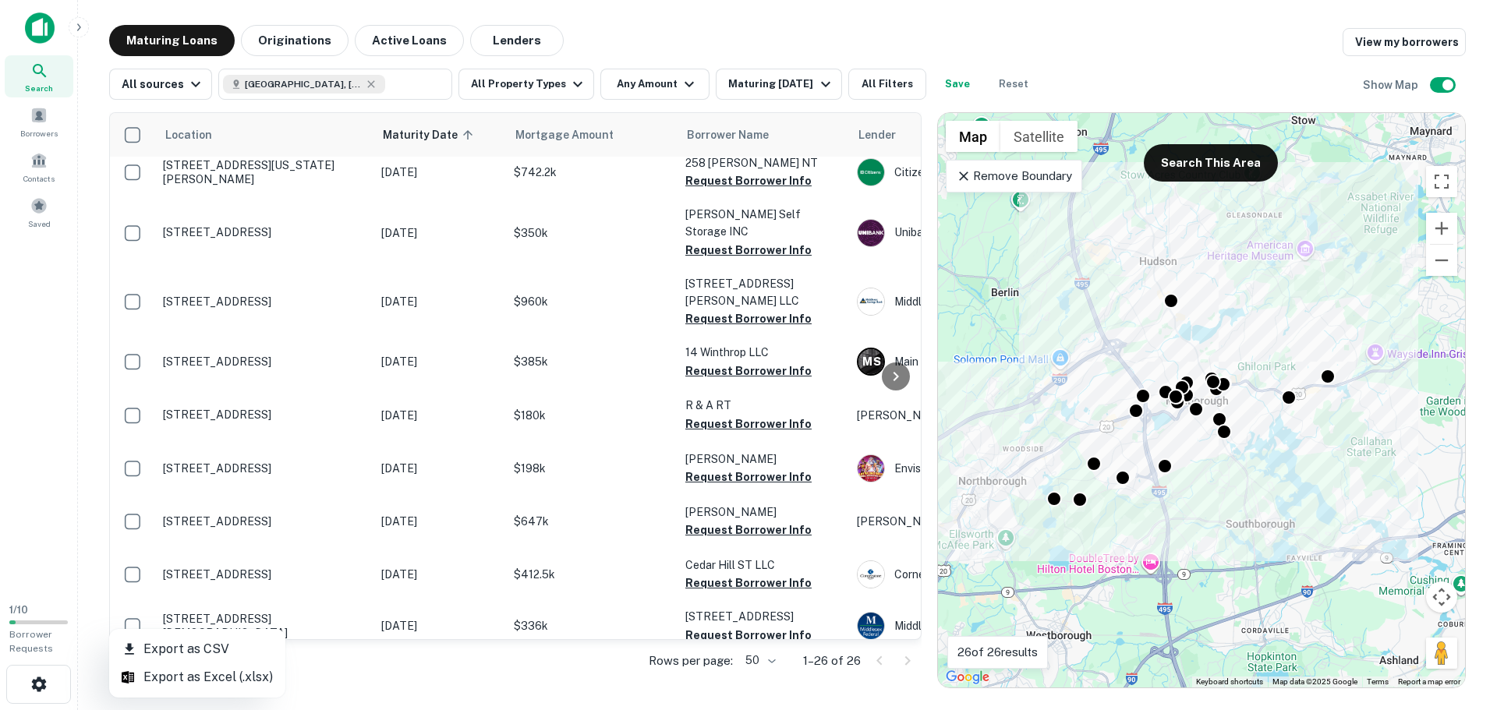
drag, startPoint x: 915, startPoint y: 497, endPoint x: 917, endPoint y: 466, distance: 30.4
click at [916, 477] on div at bounding box center [748, 355] width 1497 height 710
drag, startPoint x: 919, startPoint y: 455, endPoint x: 957, endPoint y: 345, distance: 117.1
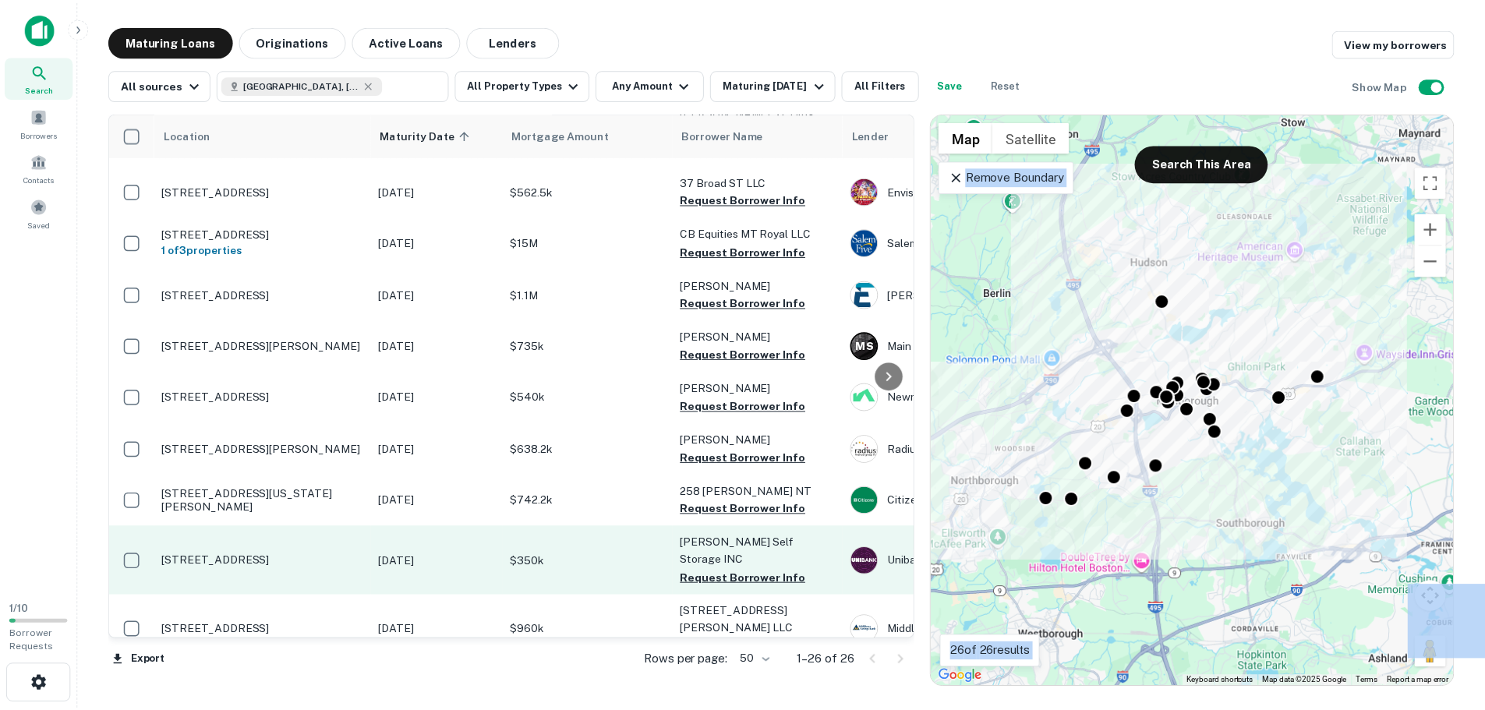
scroll to position [624, 0]
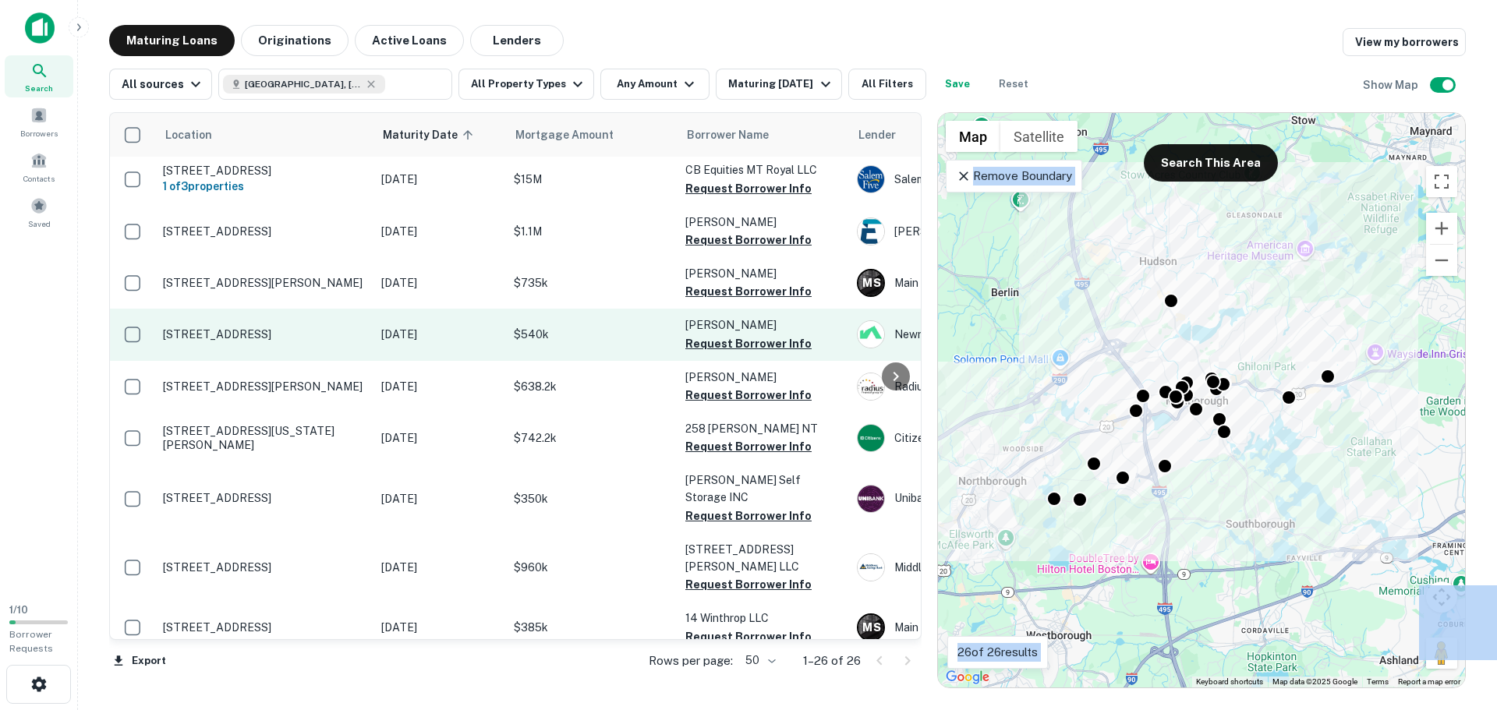
click at [273, 309] on td "185 Broad St Marlborough, MA01752" at bounding box center [264, 334] width 218 height 51
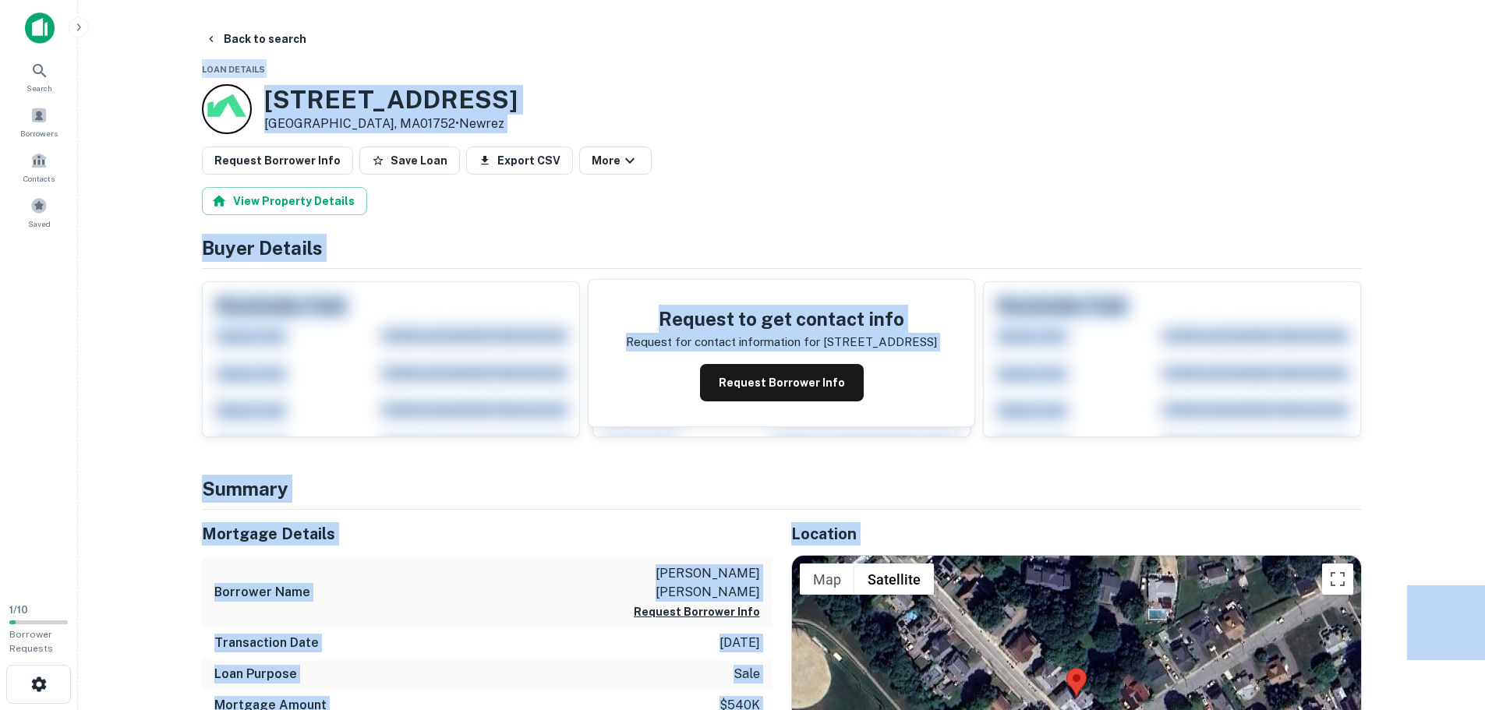
click at [763, 165] on div "Request Borrower Info Save Loan Export CSV More" at bounding box center [782, 161] width 1160 height 28
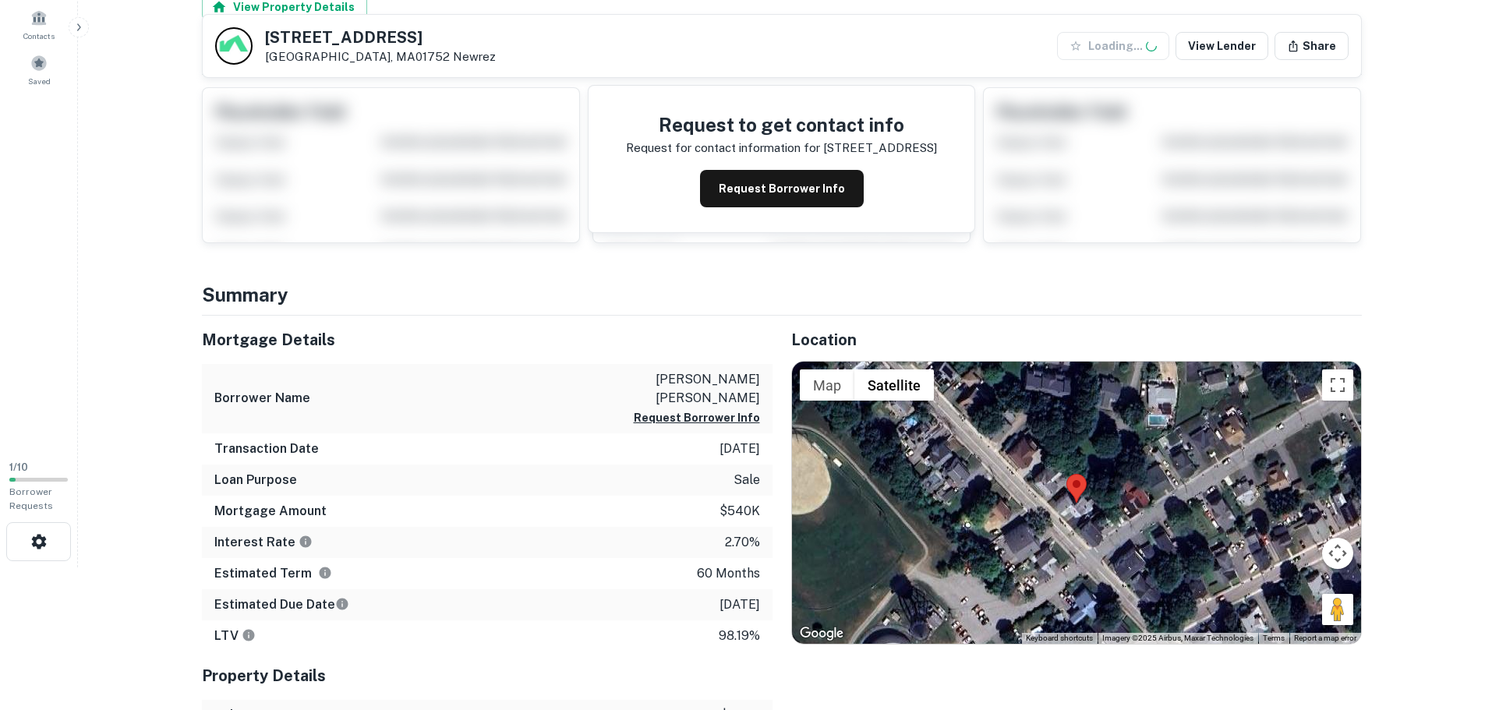
scroll to position [390, 0]
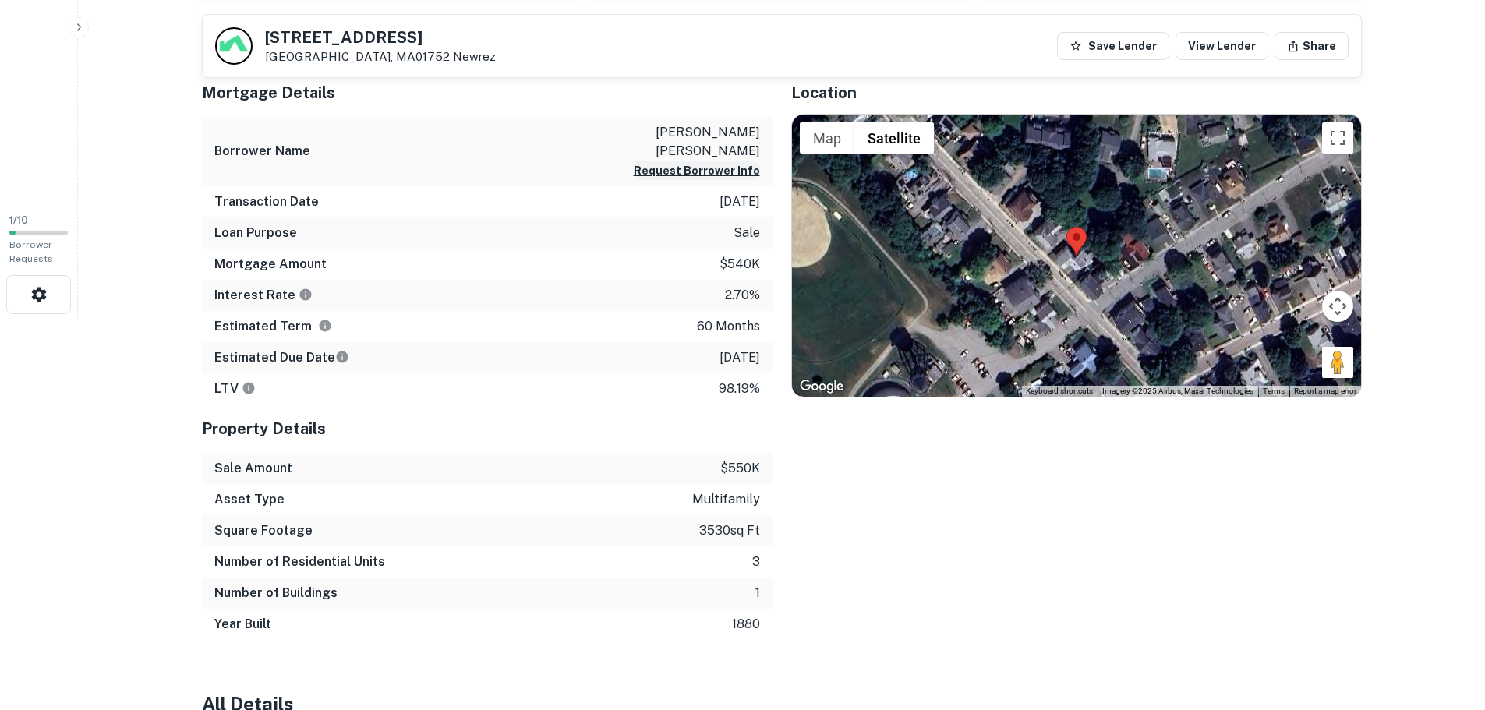
click at [705, 161] on button "Request Borrower Info" at bounding box center [697, 170] width 126 height 19
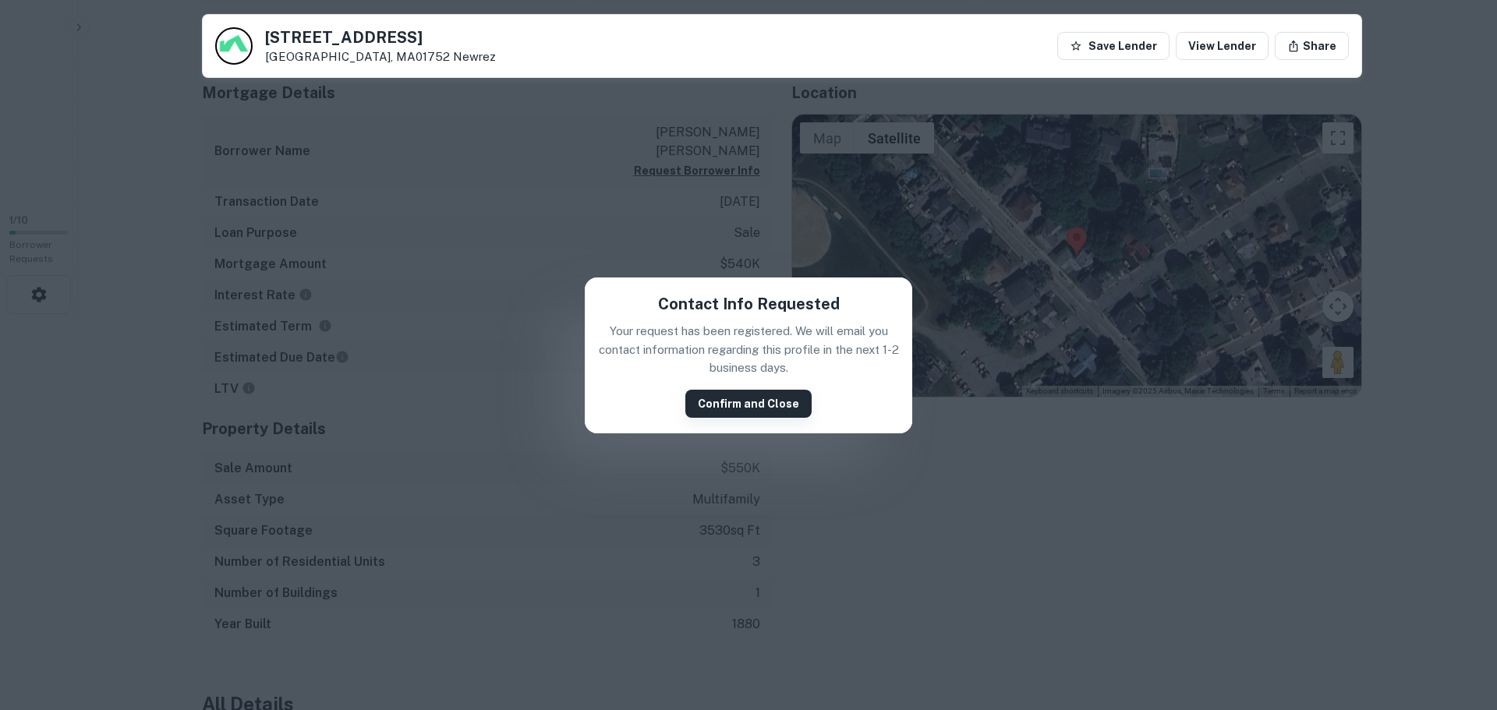
click at [749, 399] on button "Confirm and Close" at bounding box center [748, 404] width 126 height 28
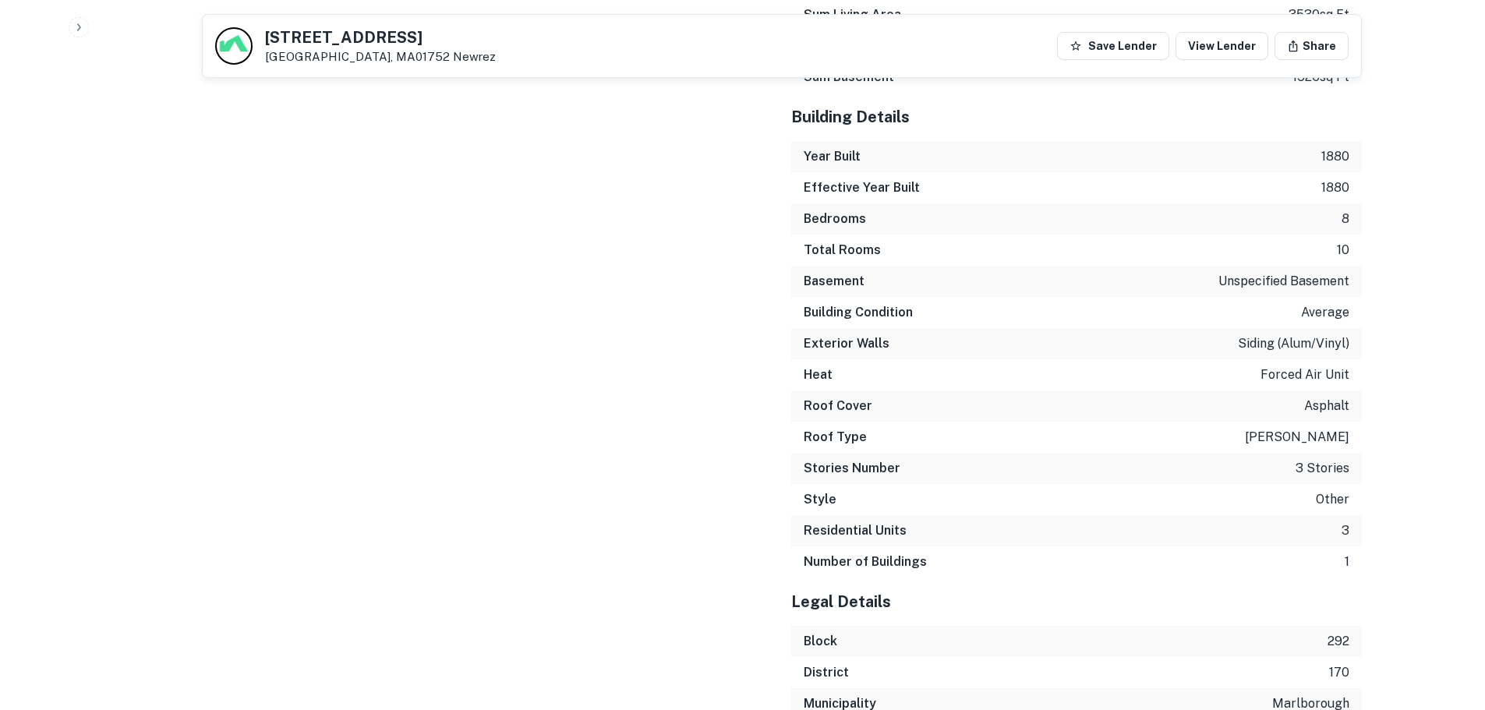
scroll to position [2041, 0]
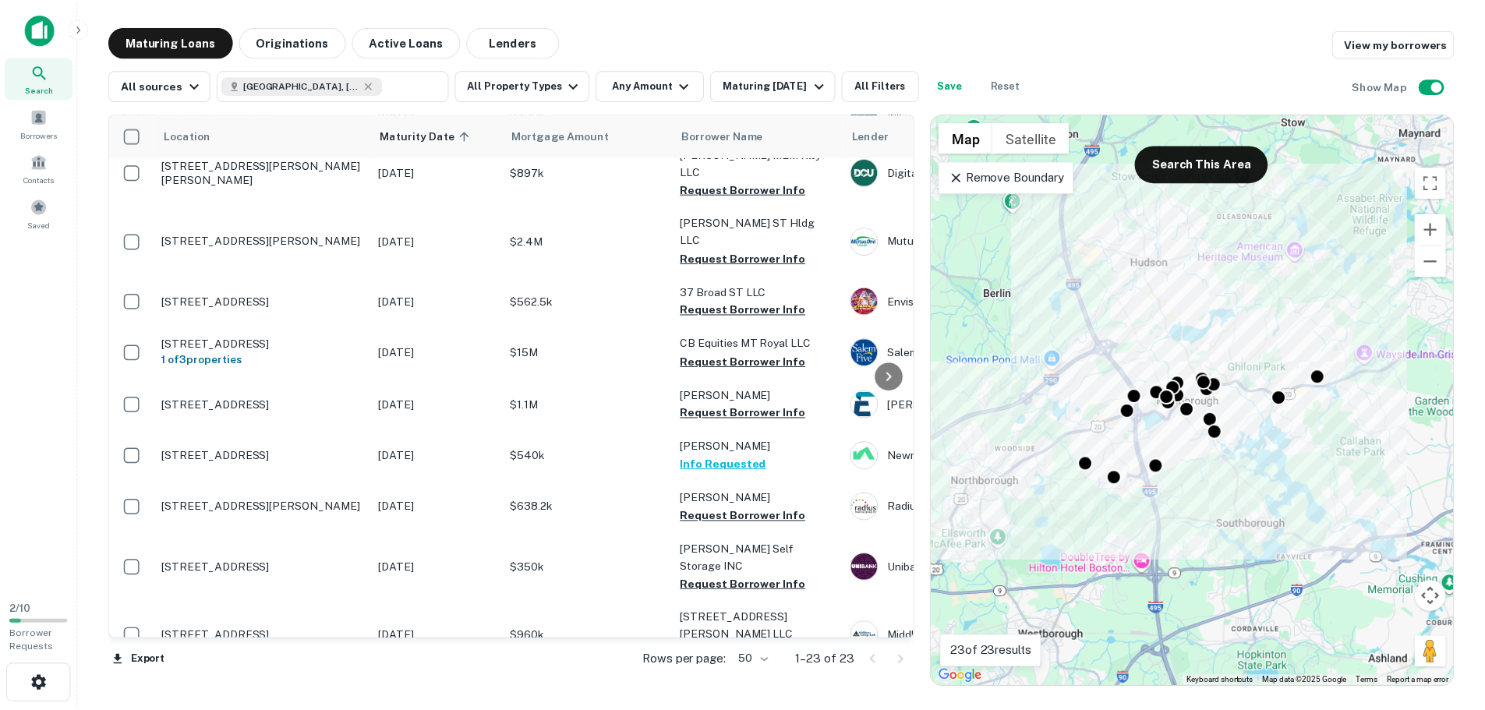
scroll to position [423, 0]
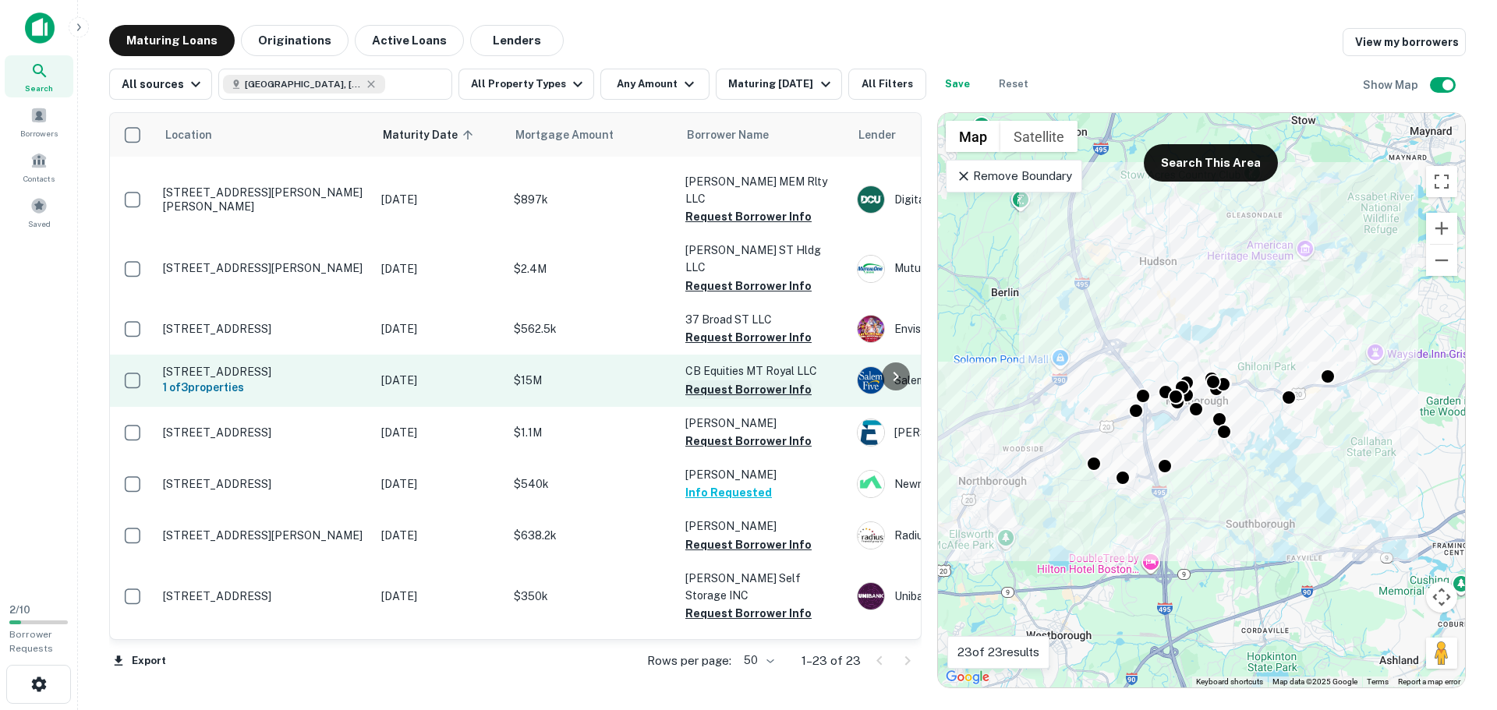
click at [692, 381] on button "Request Borrower Info" at bounding box center [748, 390] width 126 height 19
click at [323, 365] on p "5 Mount Royal Ave Marlborough, MA01752" at bounding box center [264, 372] width 203 height 14
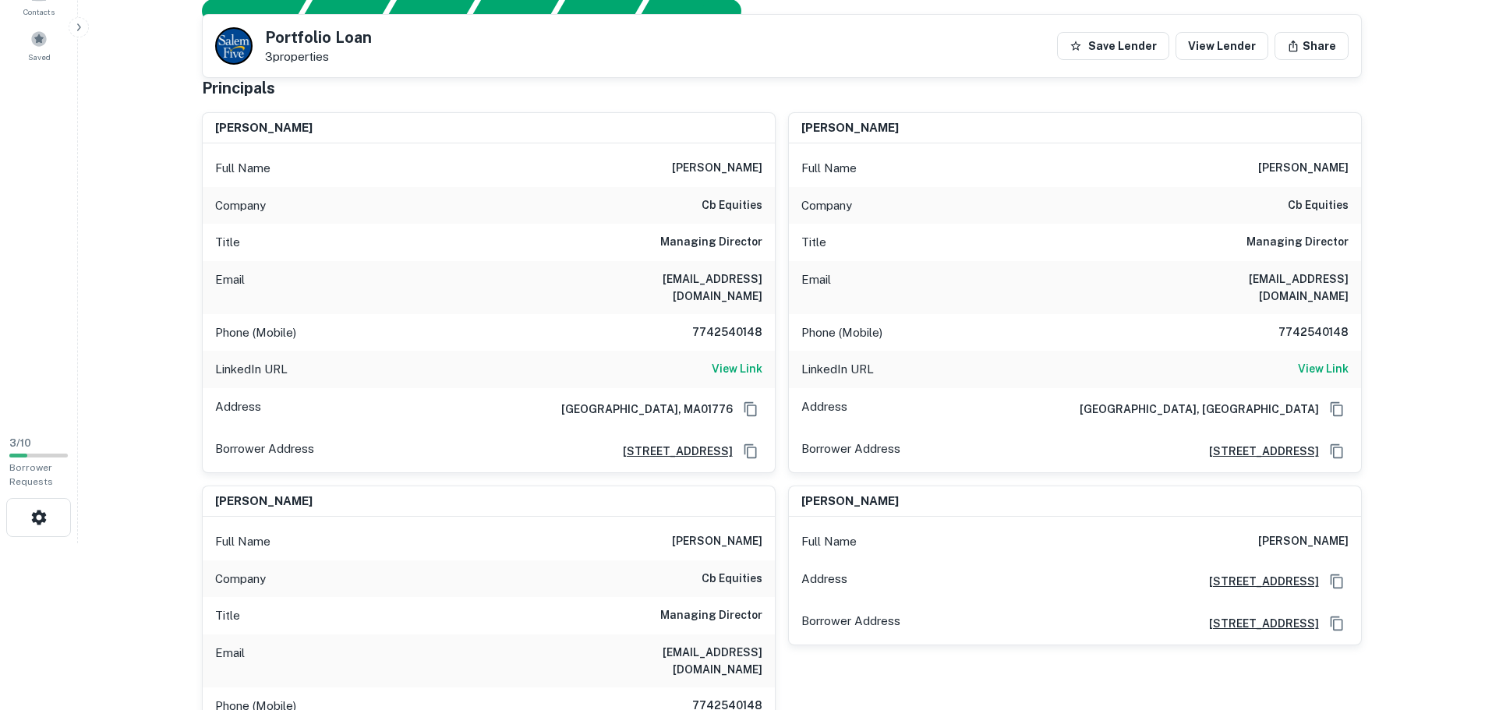
scroll to position [156, 0]
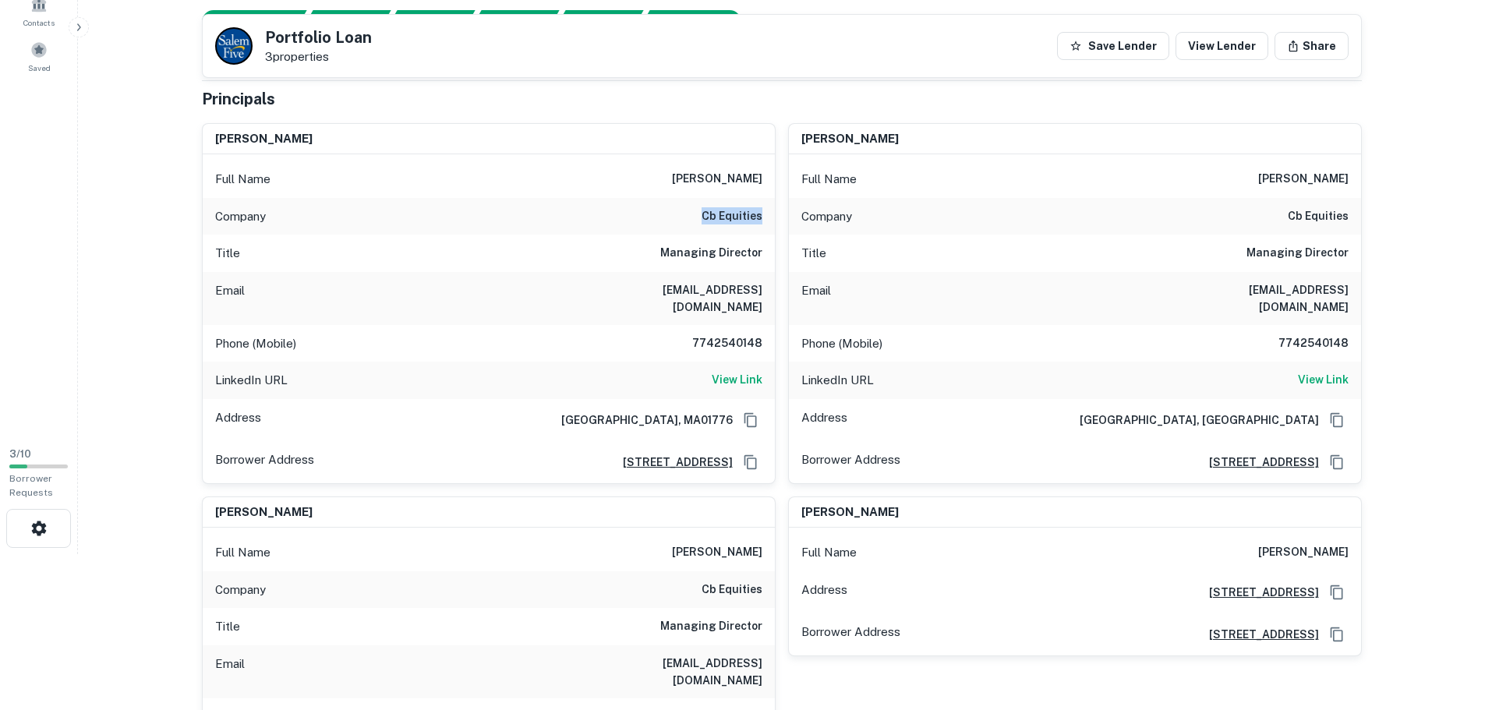
drag, startPoint x: 703, startPoint y: 218, endPoint x: 760, endPoint y: 214, distance: 57.1
click at [760, 214] on h6 "cb equities" at bounding box center [732, 216] width 61 height 19
click at [143, 279] on main "Back to search Portfolio Loan 3 properties Save Lender View Lender Share AI ful…" at bounding box center [781, 199] width 1407 height 710
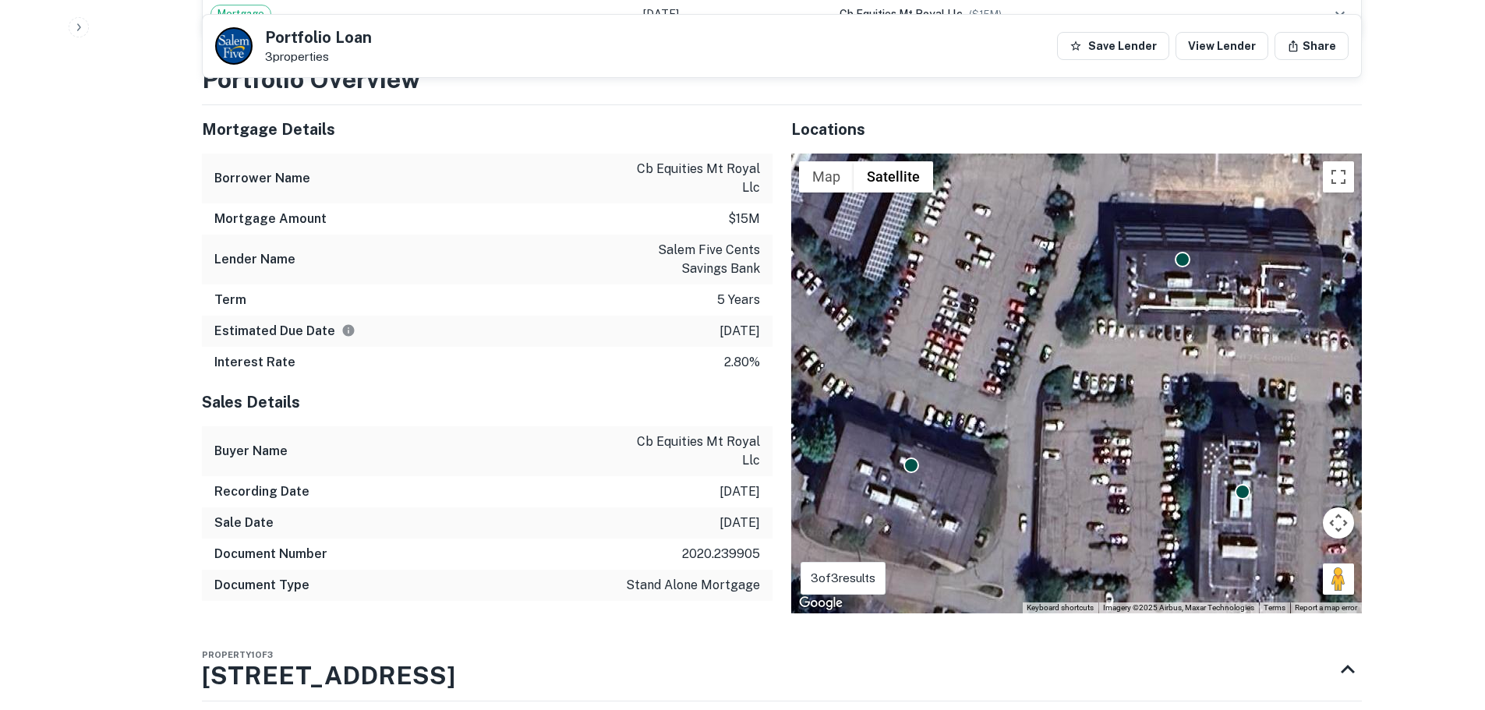
scroll to position [1559, 0]
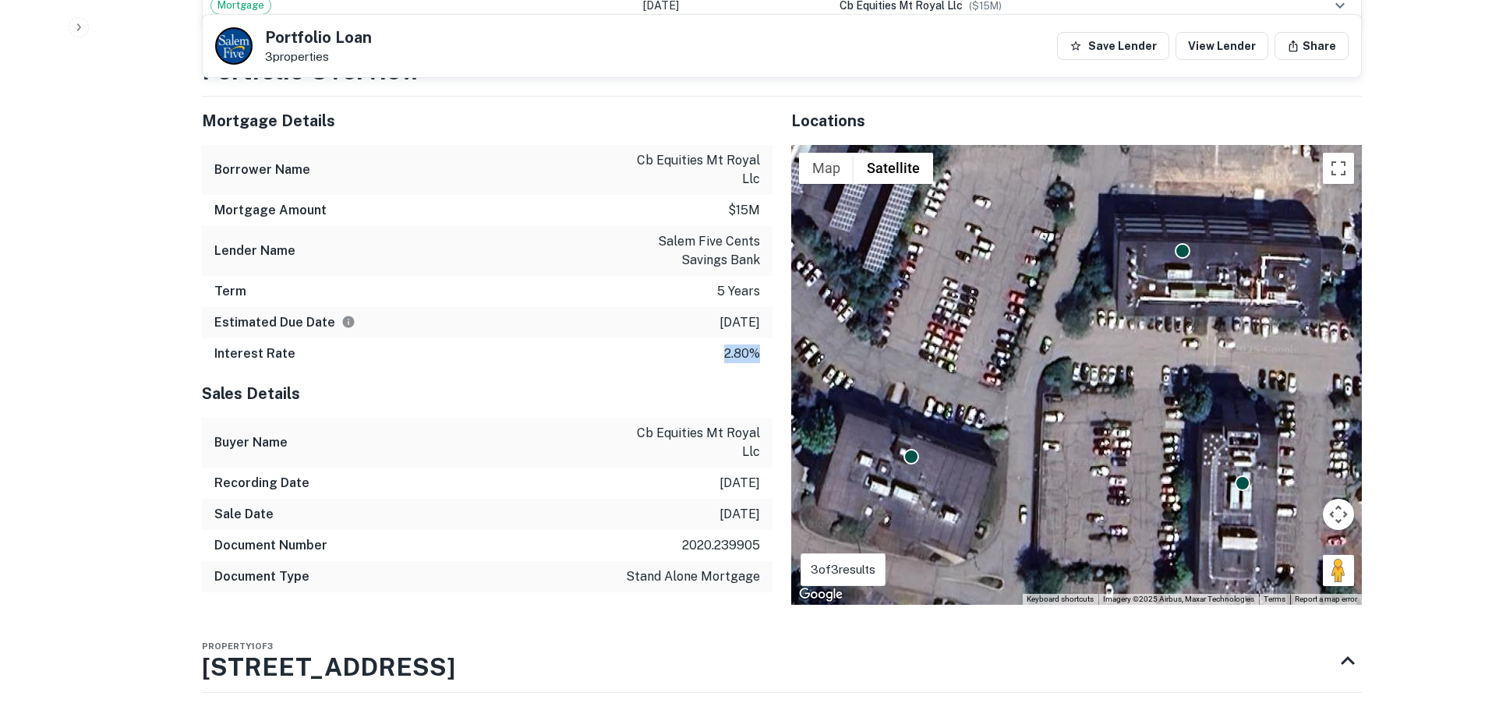
drag, startPoint x: 710, startPoint y: 327, endPoint x: 759, endPoint y: 323, distance: 48.5
click at [759, 338] on div "Interest Rate 2.80%" at bounding box center [487, 353] width 571 height 31
click at [710, 382] on h5 "Sales Details" at bounding box center [487, 393] width 571 height 23
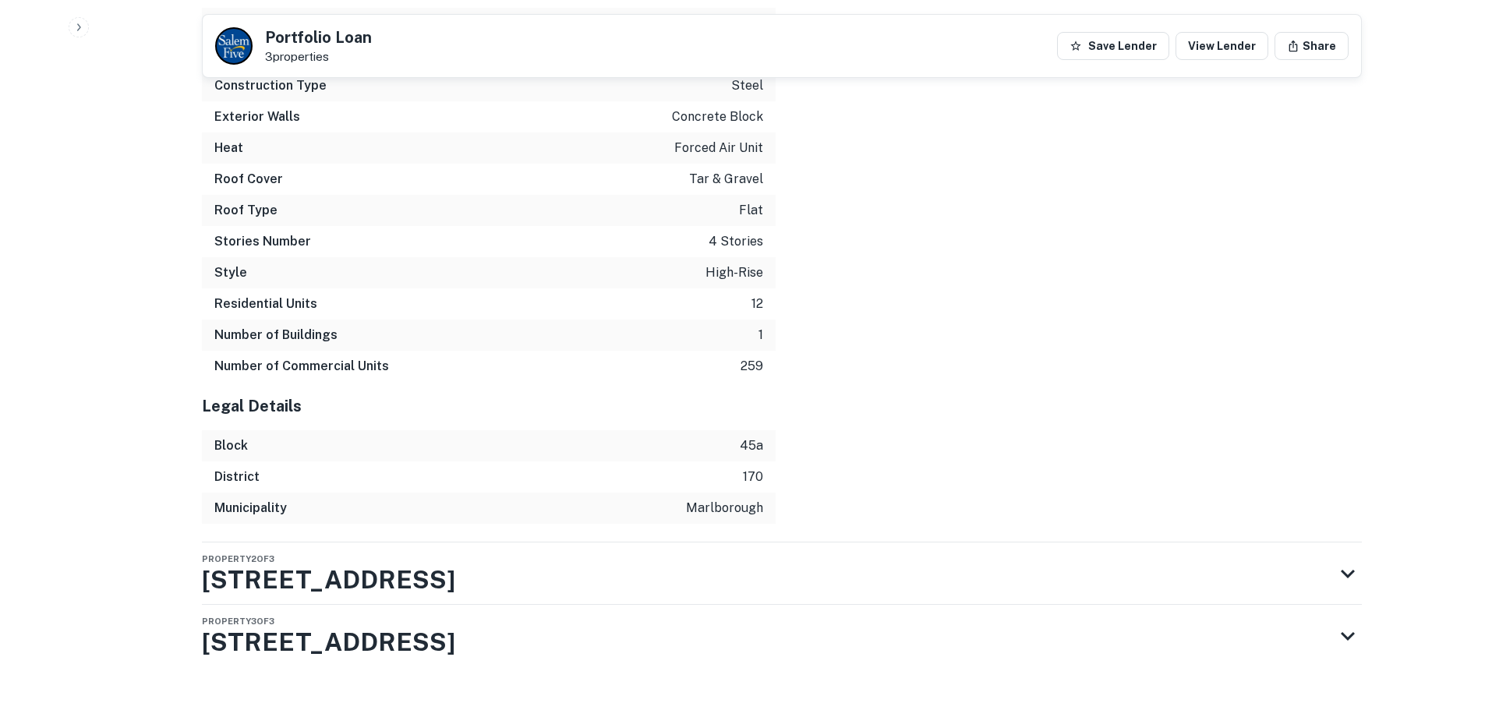
scroll to position [3021, 0]
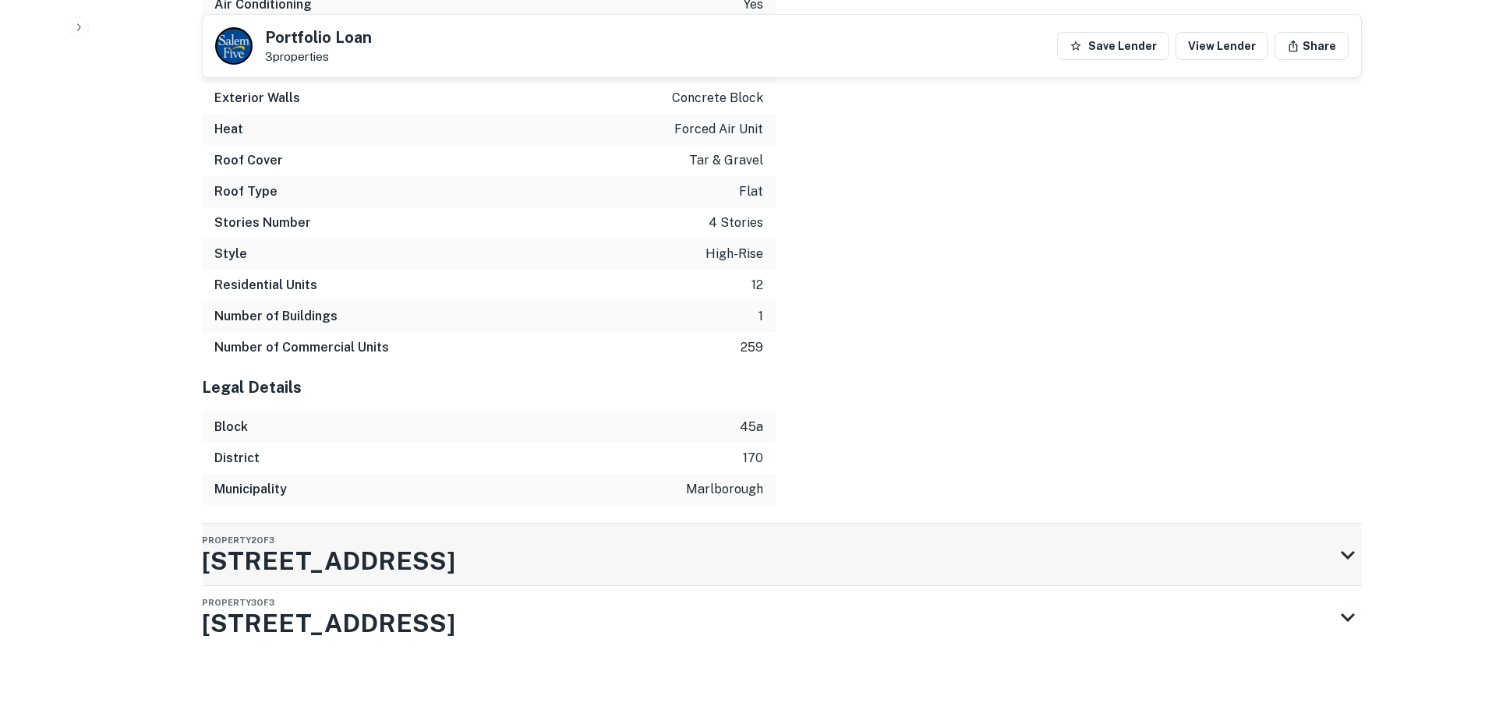
click at [1356, 545] on icon at bounding box center [1348, 555] width 28 height 28
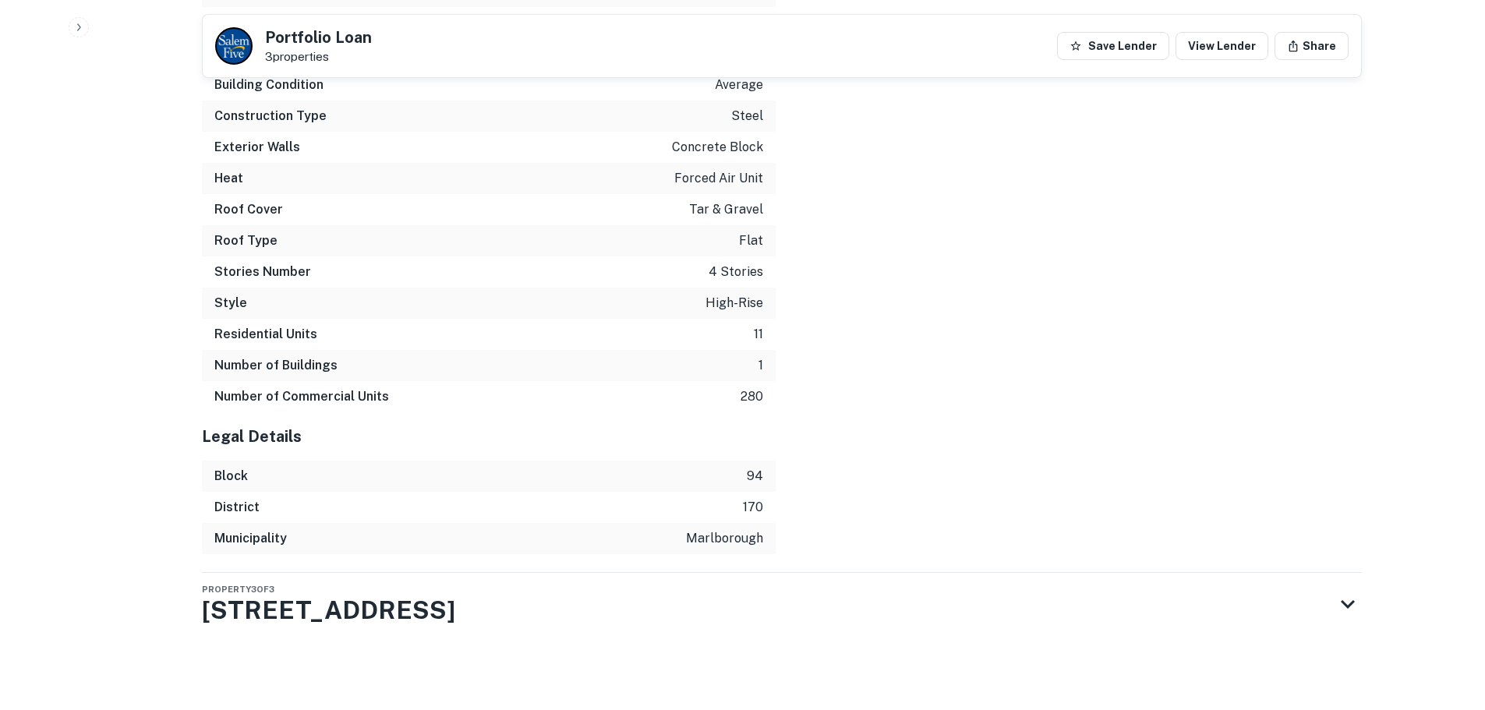
scroll to position [4427, 0]
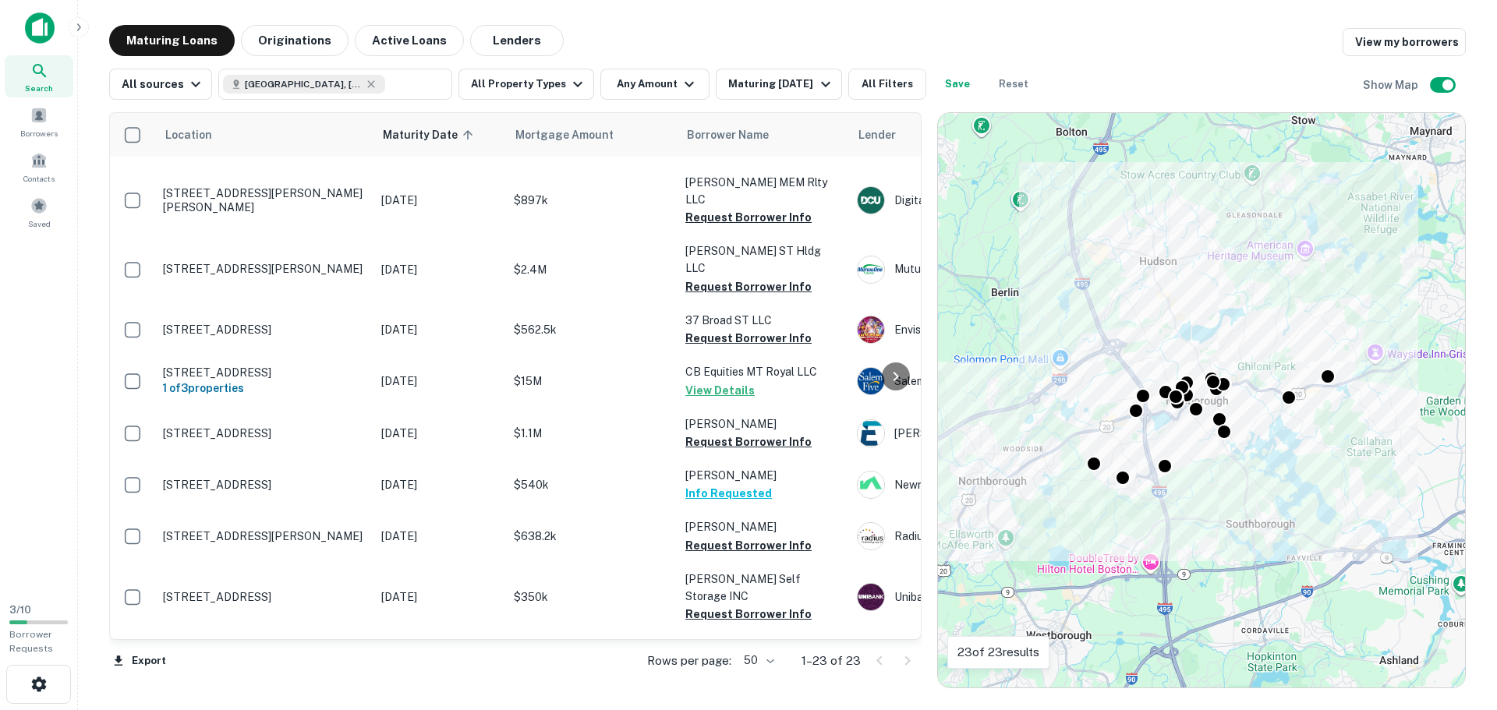
scroll to position [423, 0]
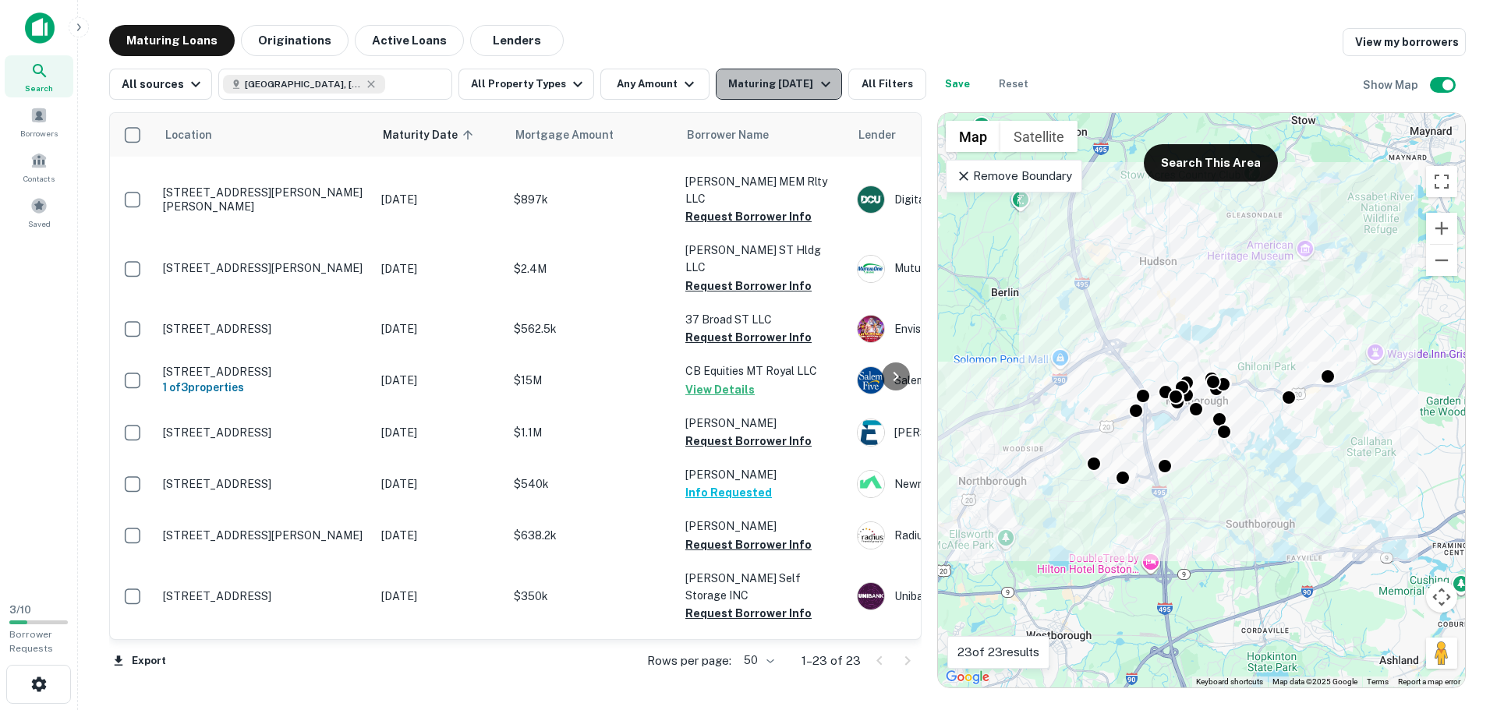
click at [788, 81] on div "Maturing In 6 Months" at bounding box center [781, 84] width 106 height 19
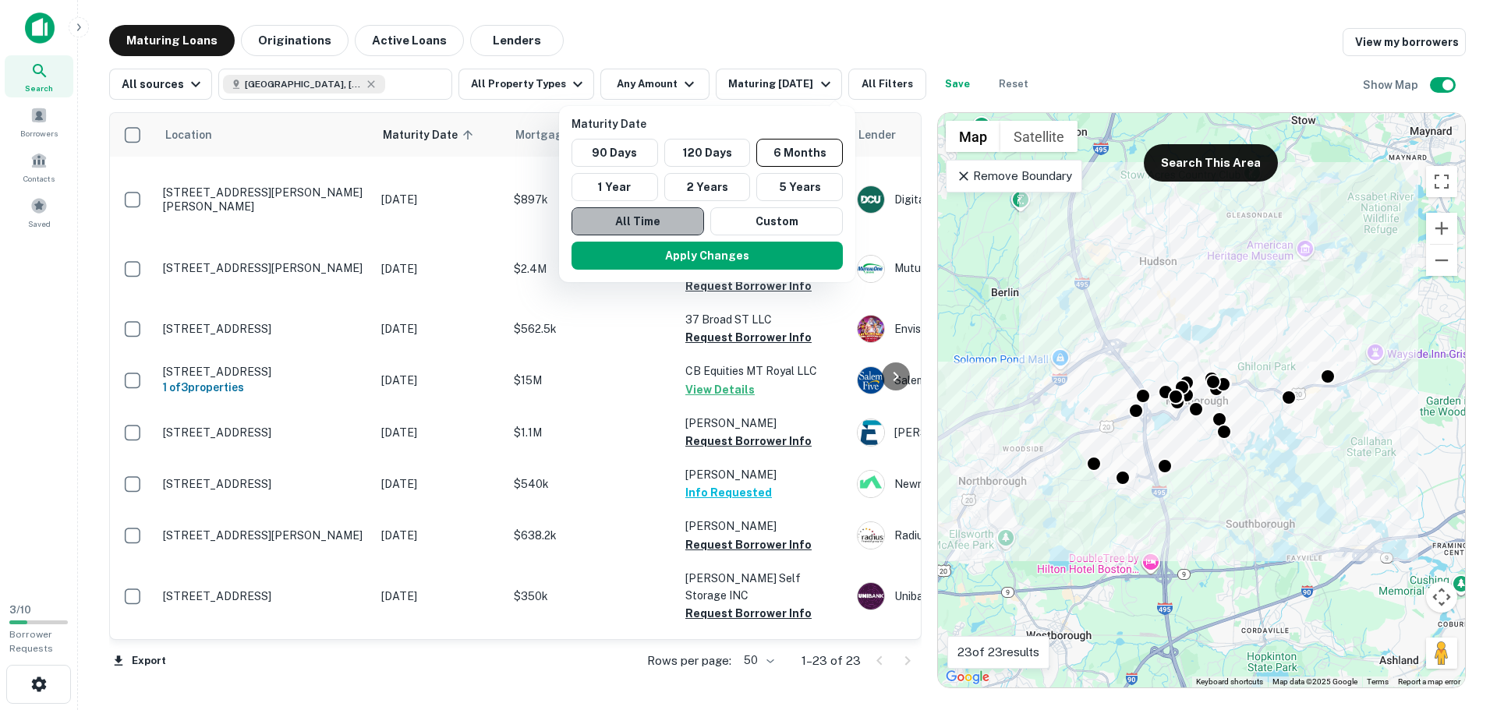
click at [664, 214] on button "All Time" at bounding box center [638, 221] width 133 height 28
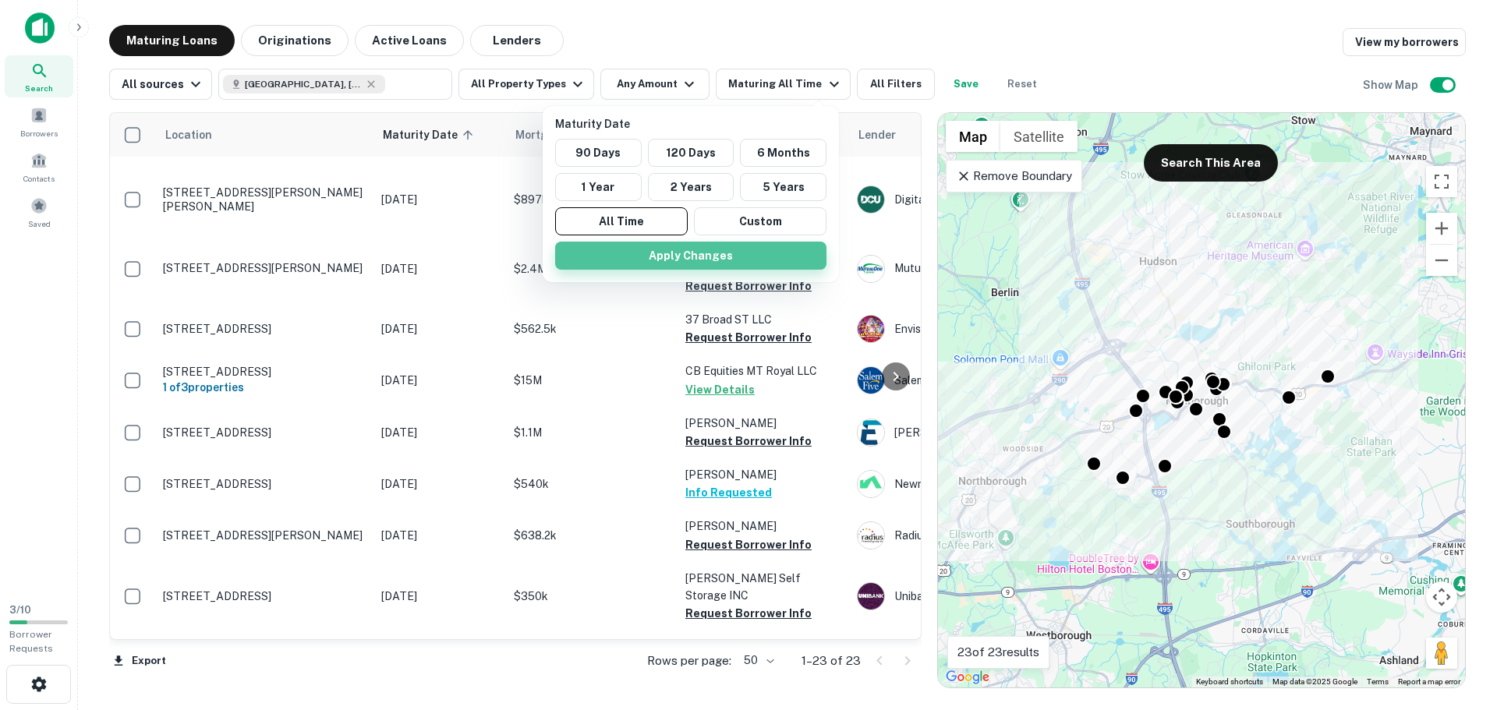
click at [735, 257] on button "Apply Changes" at bounding box center [690, 256] width 271 height 28
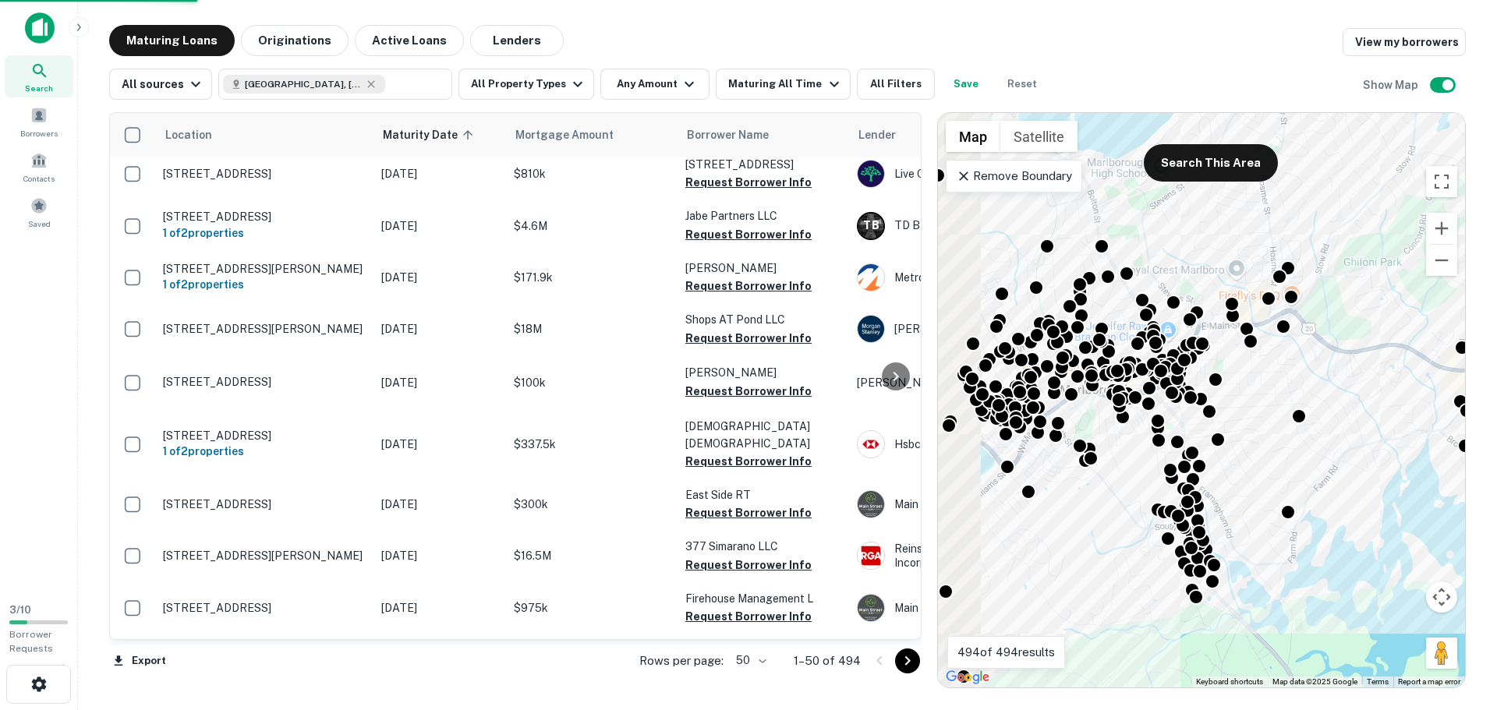
drag, startPoint x: 1217, startPoint y: 411, endPoint x: 1297, endPoint y: 424, distance: 80.6
click at [1360, 441] on div "To activate drag with keyboard, press Alt + Enter. Once in keyboard drag state,…" at bounding box center [1201, 400] width 527 height 575
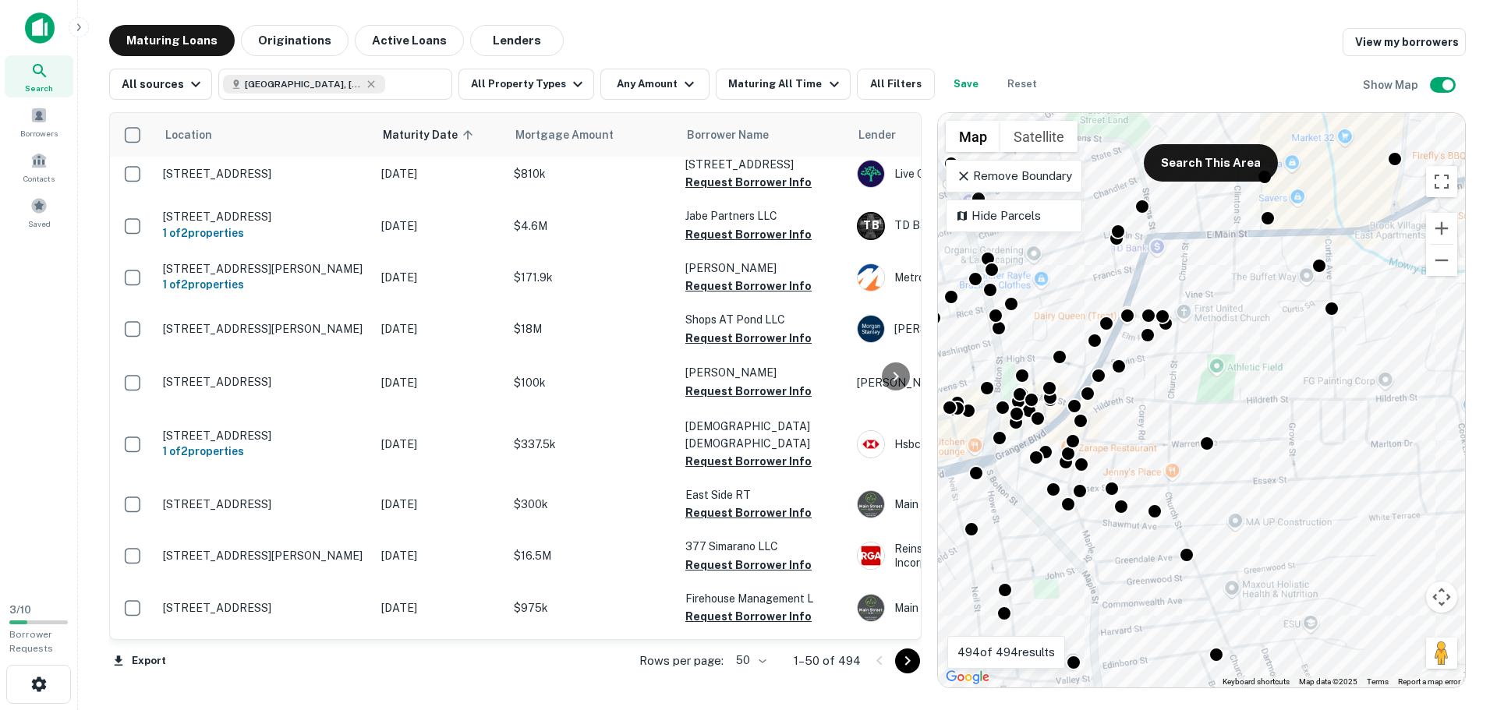
drag, startPoint x: 1371, startPoint y: 394, endPoint x: 1462, endPoint y: 387, distance: 91.5
click at [1462, 387] on div "To activate drag with keyboard, press Alt + Enter. Once in keyboard drag state,…" at bounding box center [1201, 400] width 527 height 575
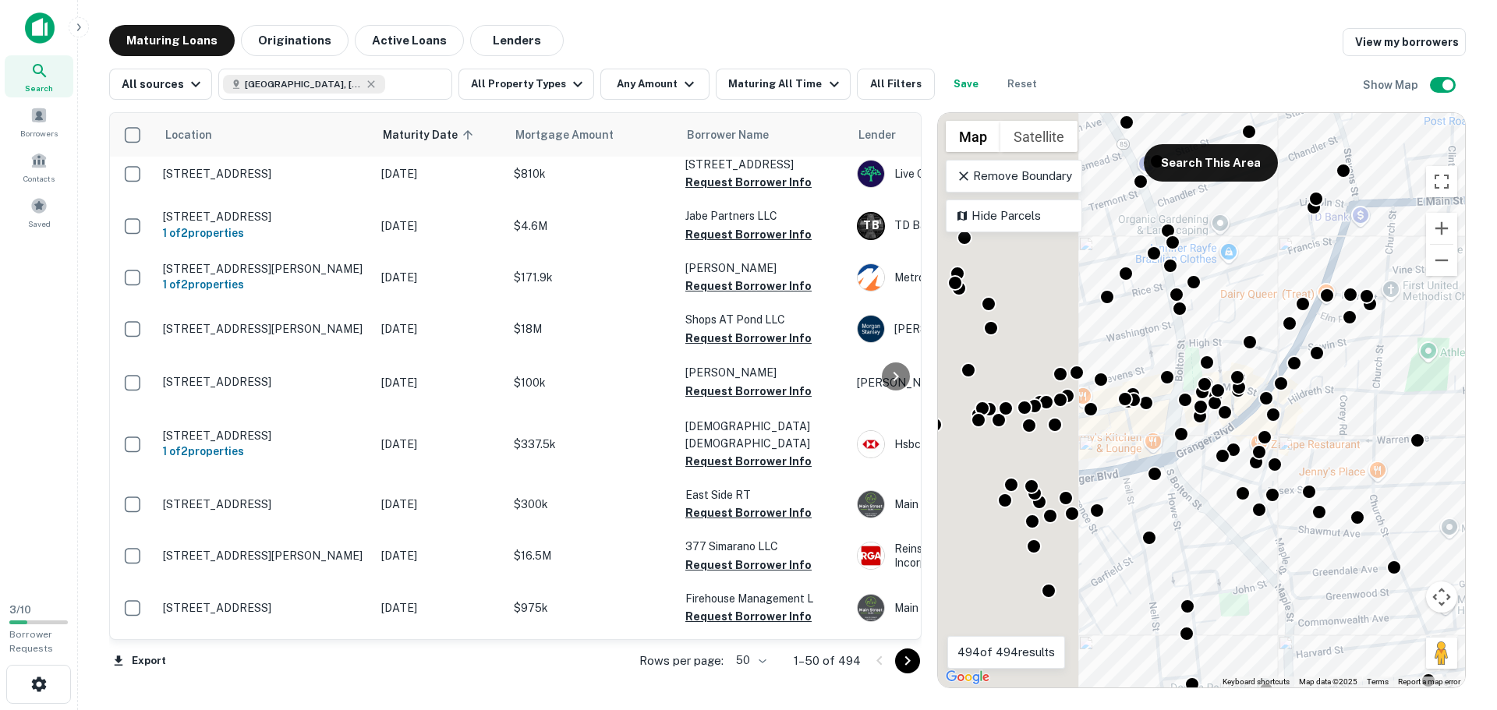
drag, startPoint x: 1191, startPoint y: 413, endPoint x: 1462, endPoint y: 406, distance: 271.4
click at [1462, 406] on div "To activate drag with keyboard, press Alt + Enter. Once in keyboard drag state,…" at bounding box center [1201, 400] width 527 height 575
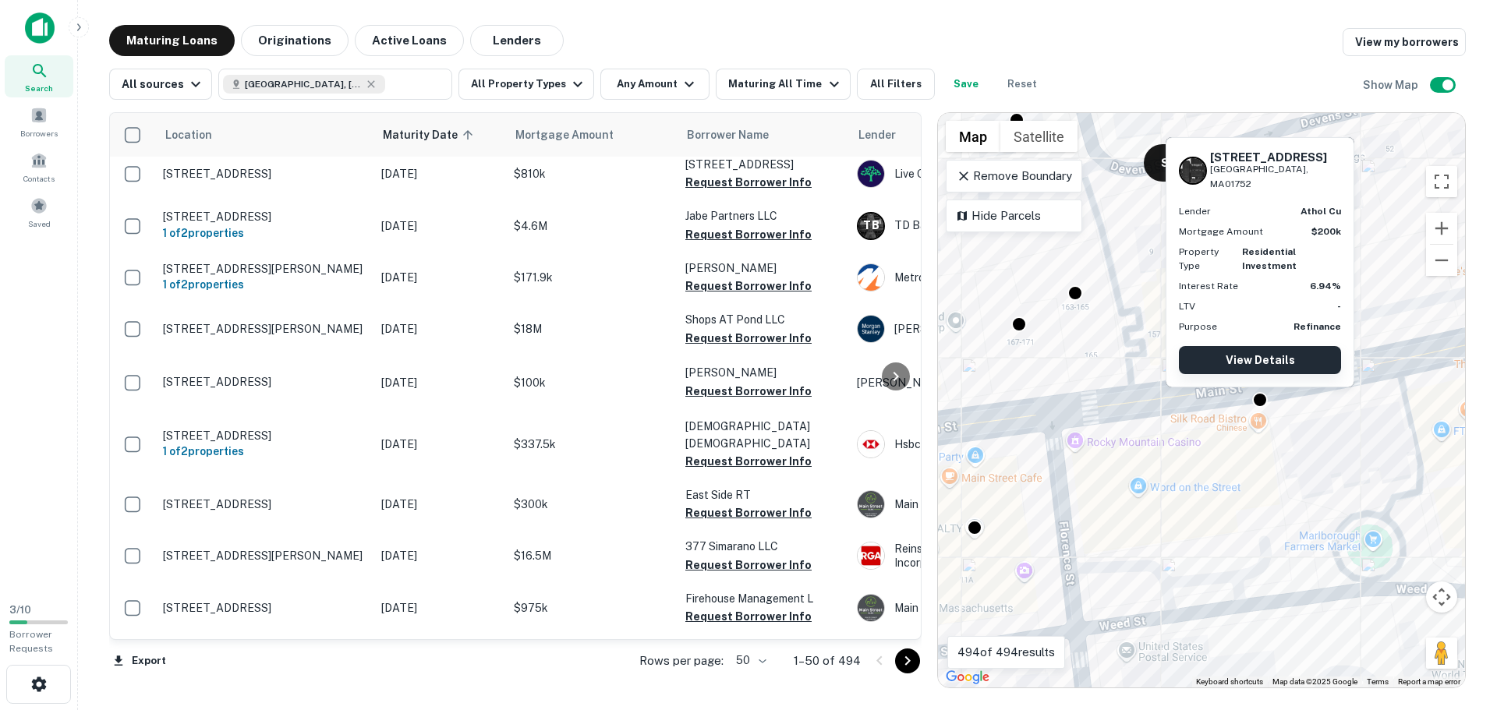
click at [1261, 358] on link "View Details" at bounding box center [1260, 360] width 162 height 28
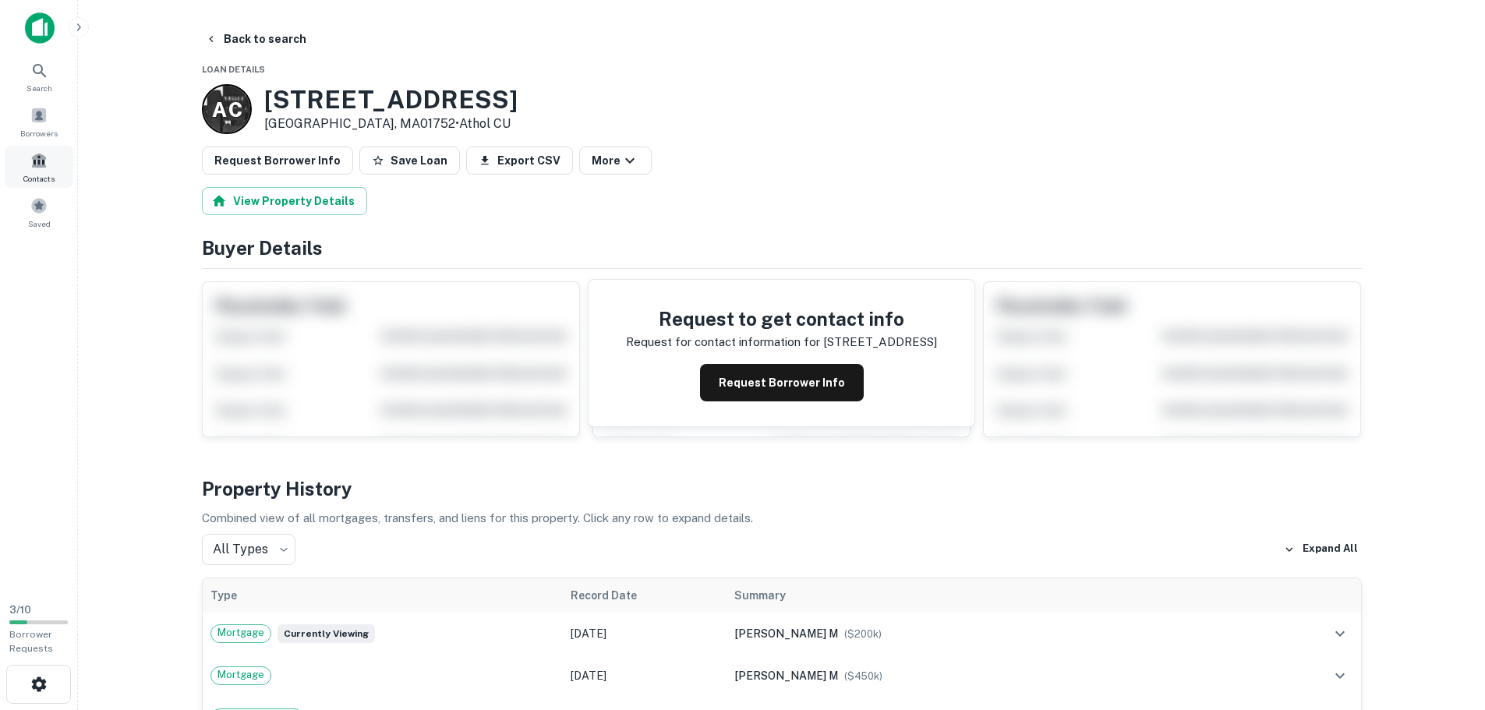
click at [41, 164] on span at bounding box center [38, 160] width 17 height 17
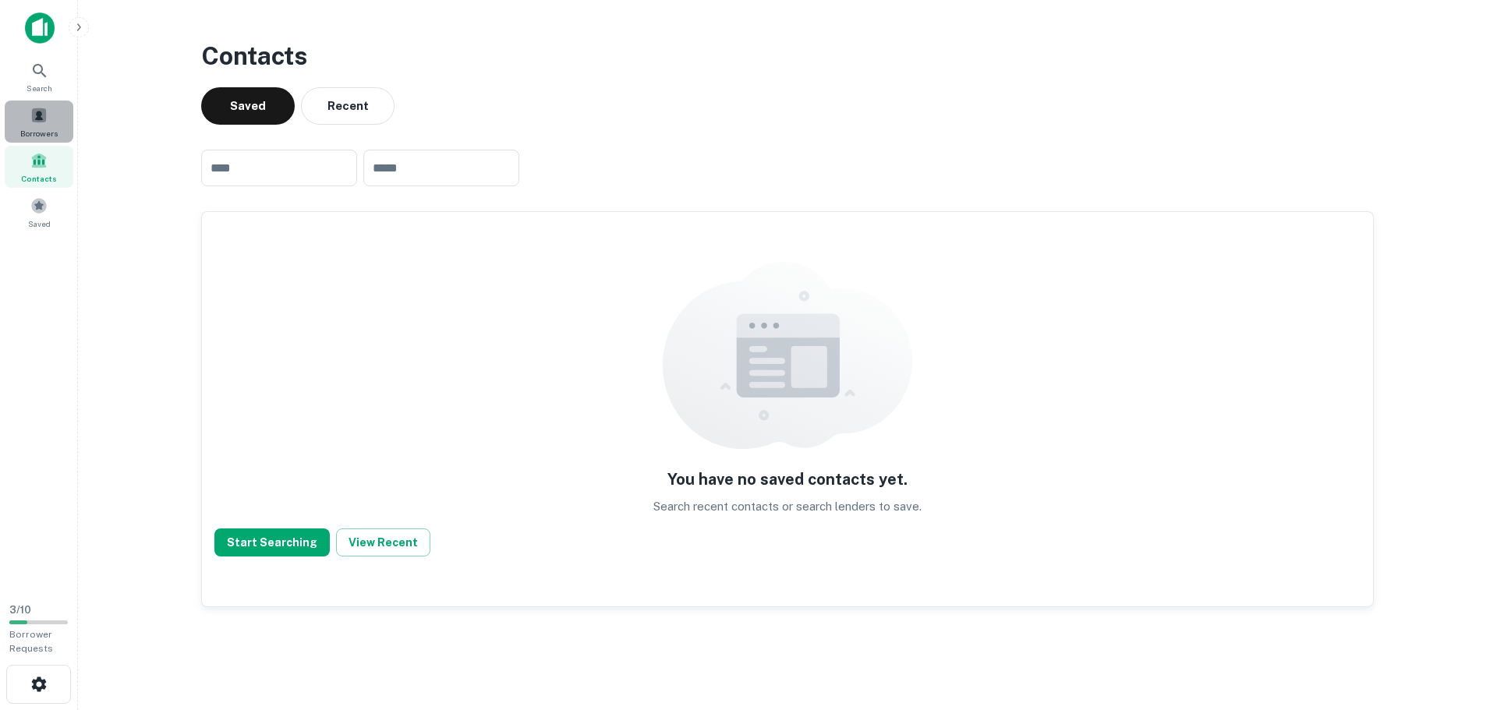
click at [30, 104] on div "Borrowers" at bounding box center [39, 122] width 69 height 42
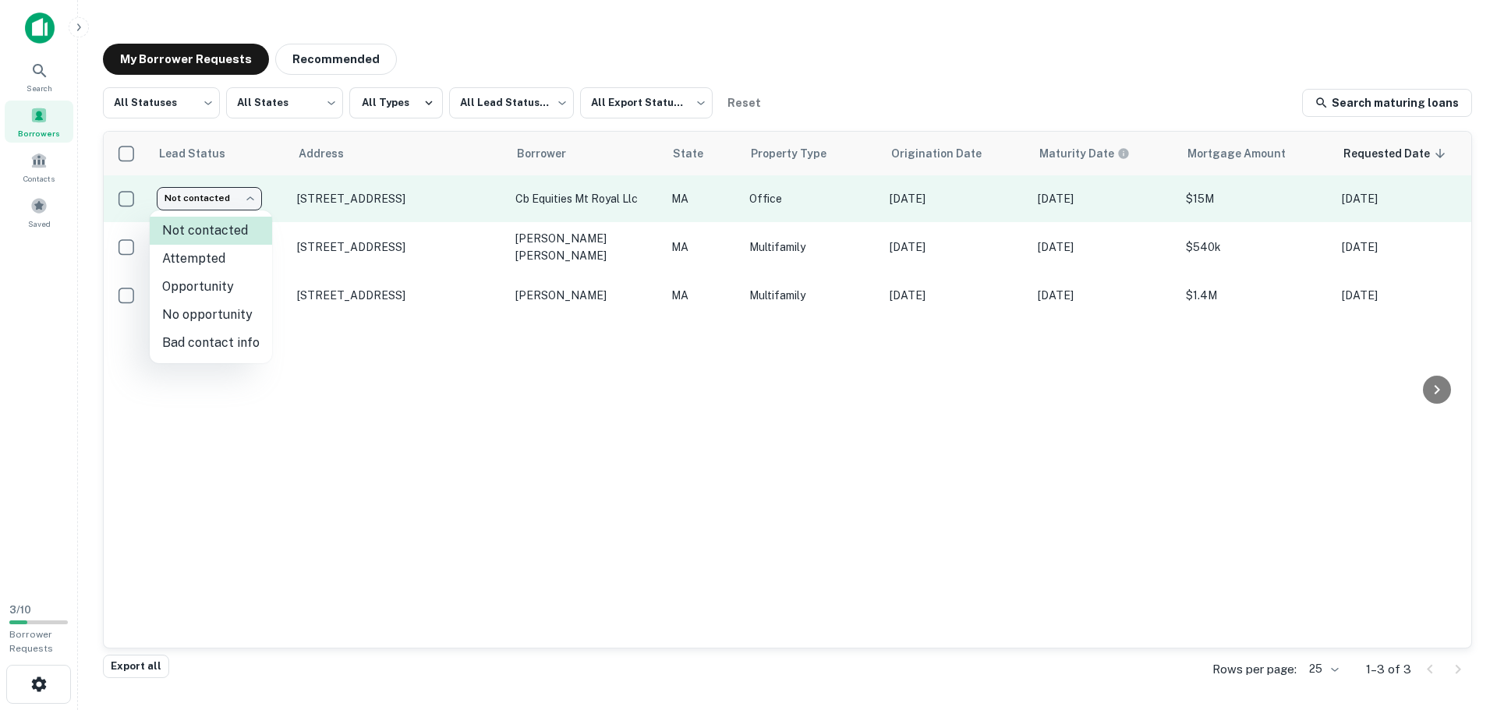
click at [194, 207] on body "Search Borrowers Contacts Saved 3 / 10 Borrower Requests My Borrower Requests R…" at bounding box center [748, 355] width 1497 height 710
click at [194, 207] on div at bounding box center [748, 355] width 1497 height 710
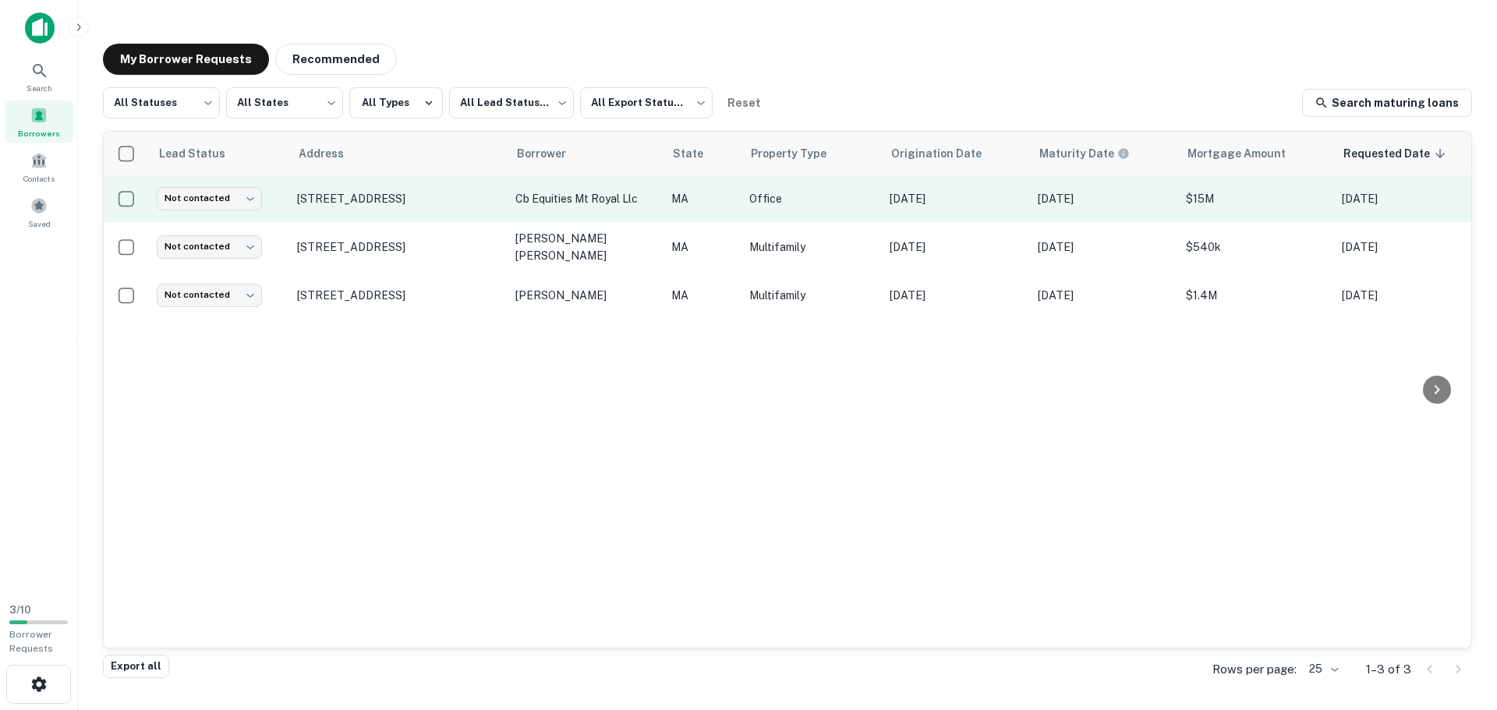
click at [579, 197] on p "cb equities mt royal llc" at bounding box center [585, 198] width 140 height 17
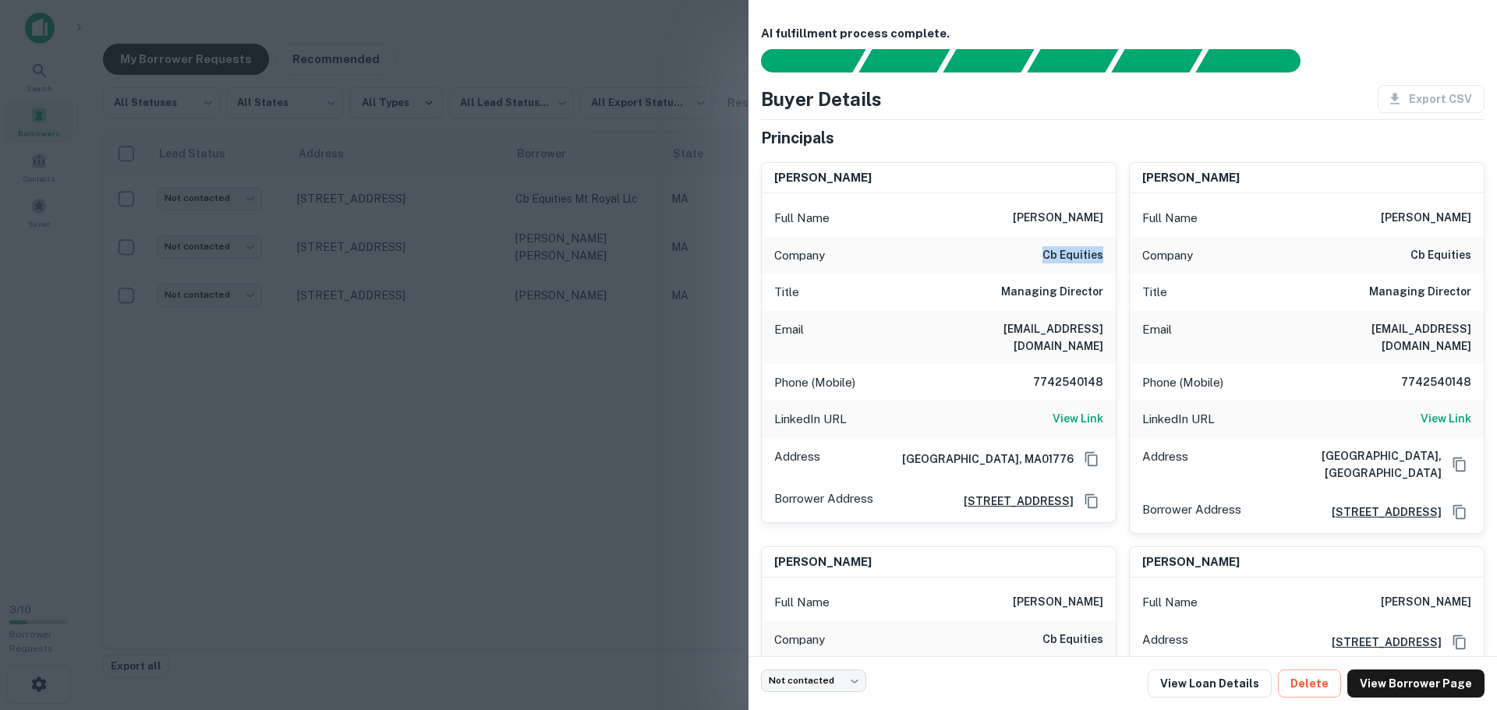
drag, startPoint x: 1037, startPoint y: 253, endPoint x: 1103, endPoint y: 250, distance: 66.4
click at [1103, 250] on div "Company cb equities" at bounding box center [939, 255] width 354 height 37
click at [511, 282] on div at bounding box center [748, 355] width 1497 height 710
